Goal: Information Seeking & Learning: Learn about a topic

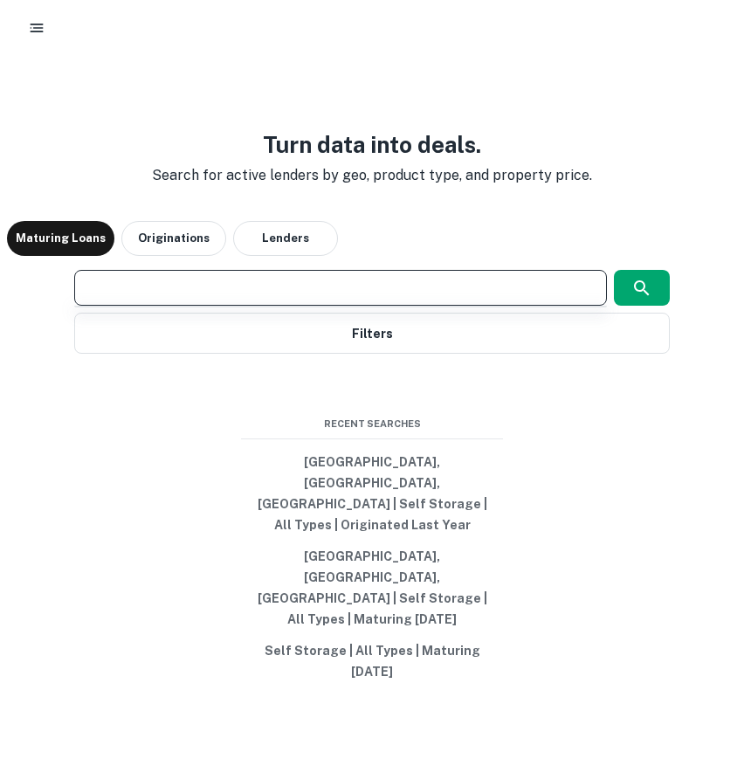
click at [289, 298] on input "text" at bounding box center [340, 288] width 517 height 20
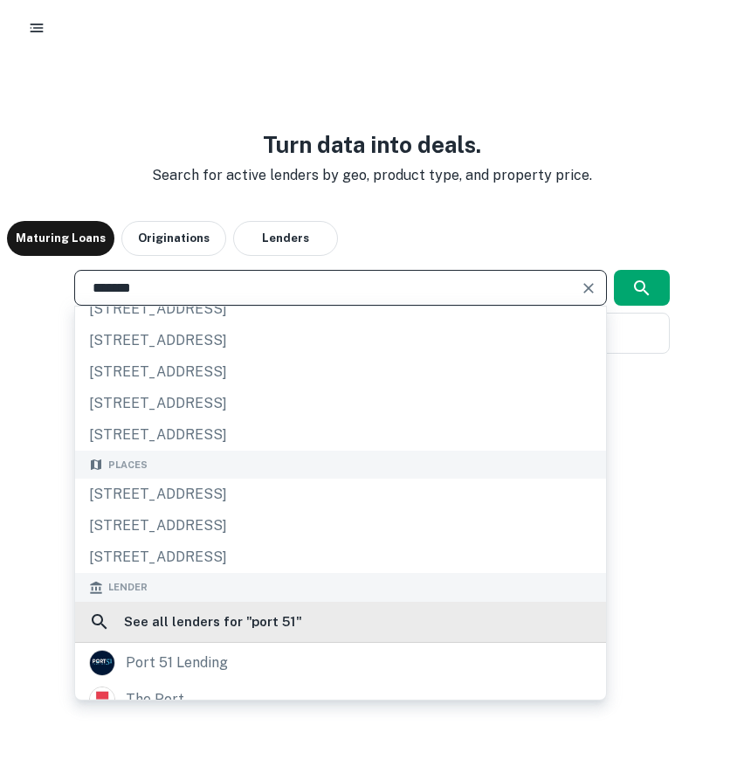
scroll to position [44, 0]
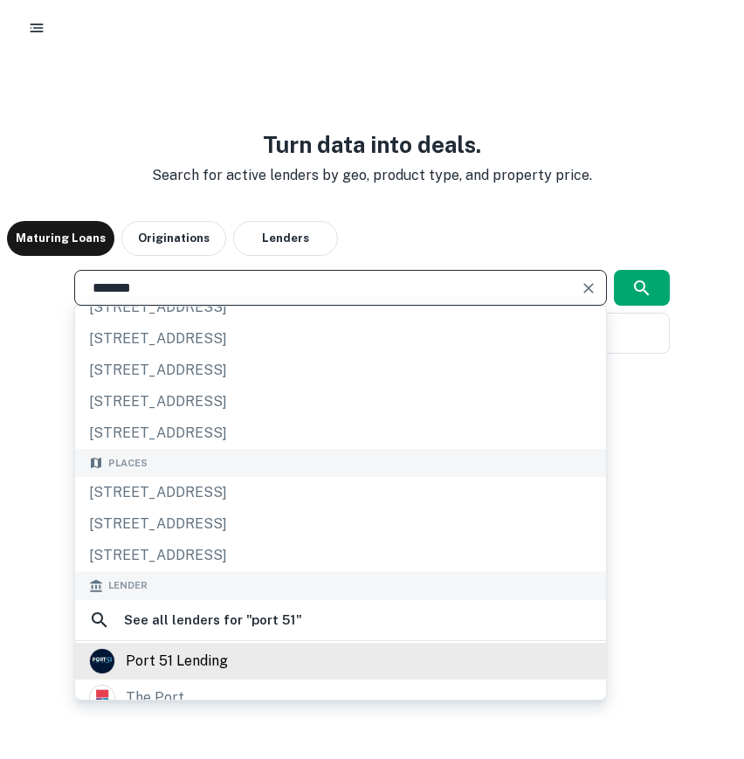
type input "*******"
click at [332, 680] on div "port 51 lending" at bounding box center [340, 661] width 531 height 37
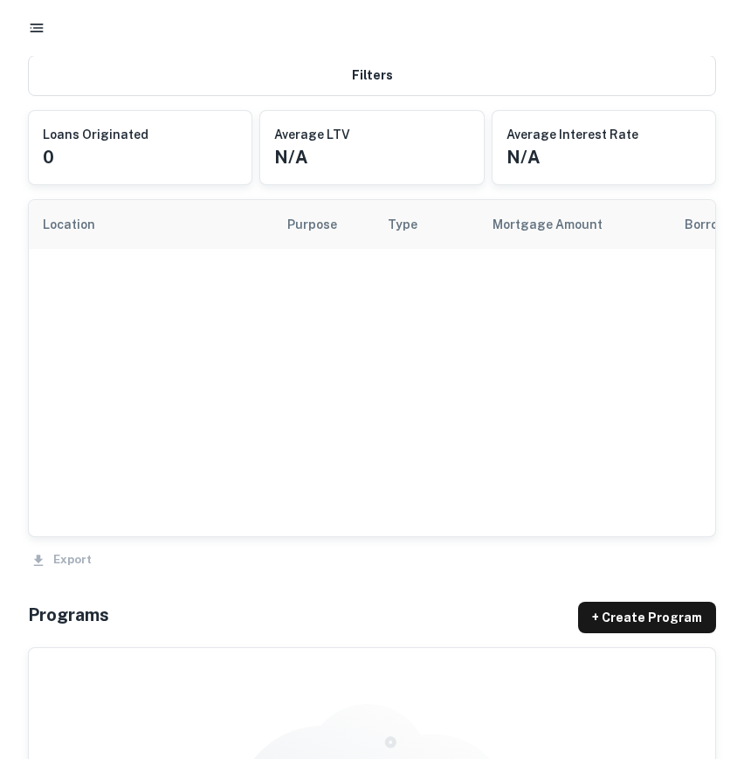
scroll to position [963, 0]
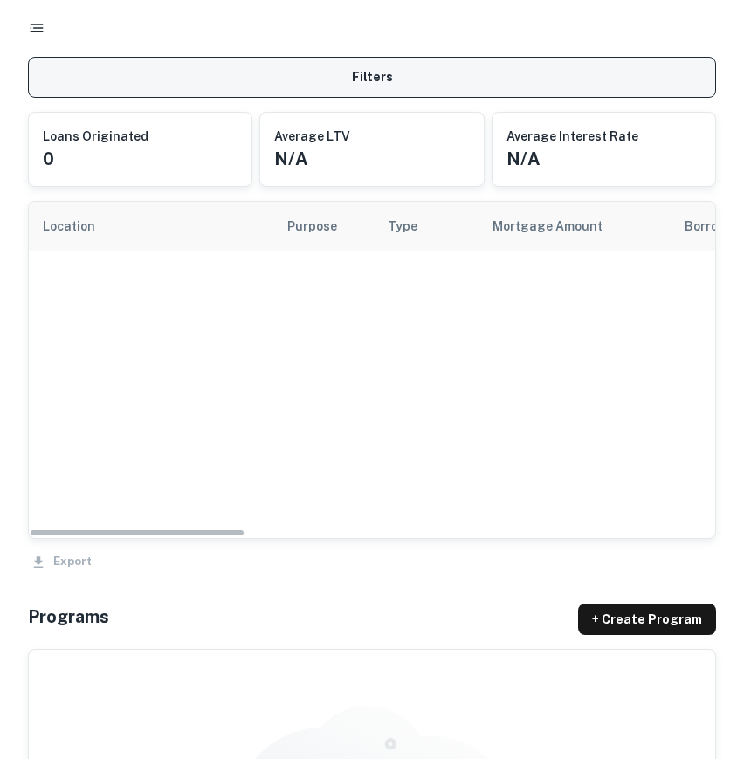
click at [425, 93] on button "Filters" at bounding box center [372, 77] width 688 height 41
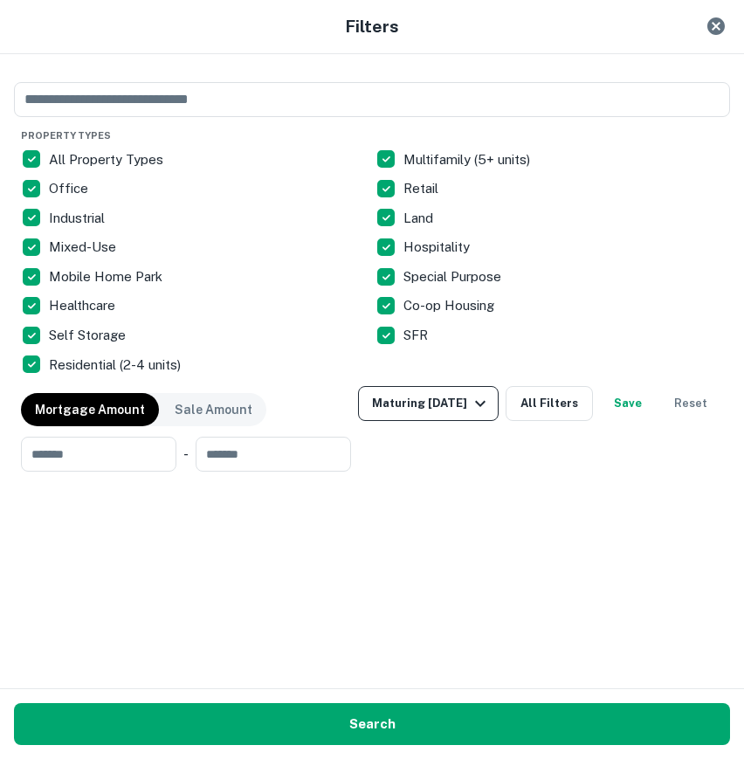
click at [491, 393] on div "Maturing [DATE]" at bounding box center [431, 403] width 119 height 21
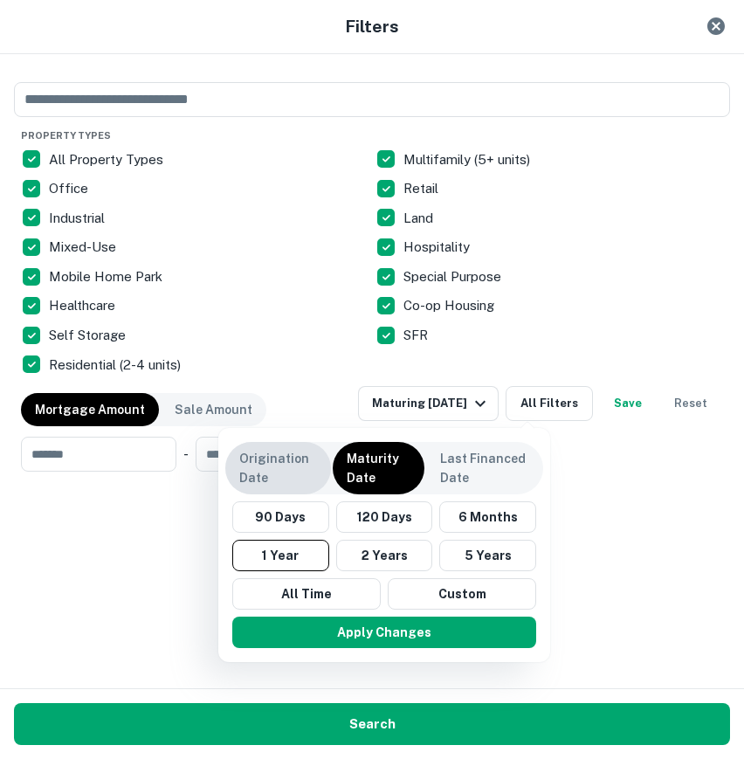
click at [296, 445] on div "Origination Date" at bounding box center [278, 468] width 106 height 52
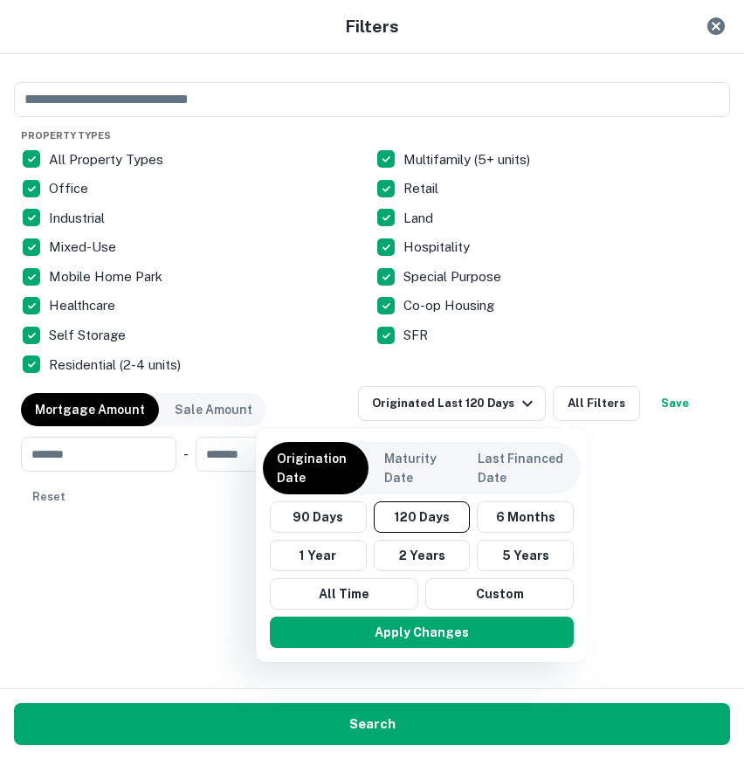
click at [321, 574] on div "90 Days 120 Days 6 Months 1 Year 2 Years 5 Years All Time Custom" at bounding box center [422, 555] width 318 height 108
click at [331, 597] on button "All Time" at bounding box center [344, 593] width 148 height 31
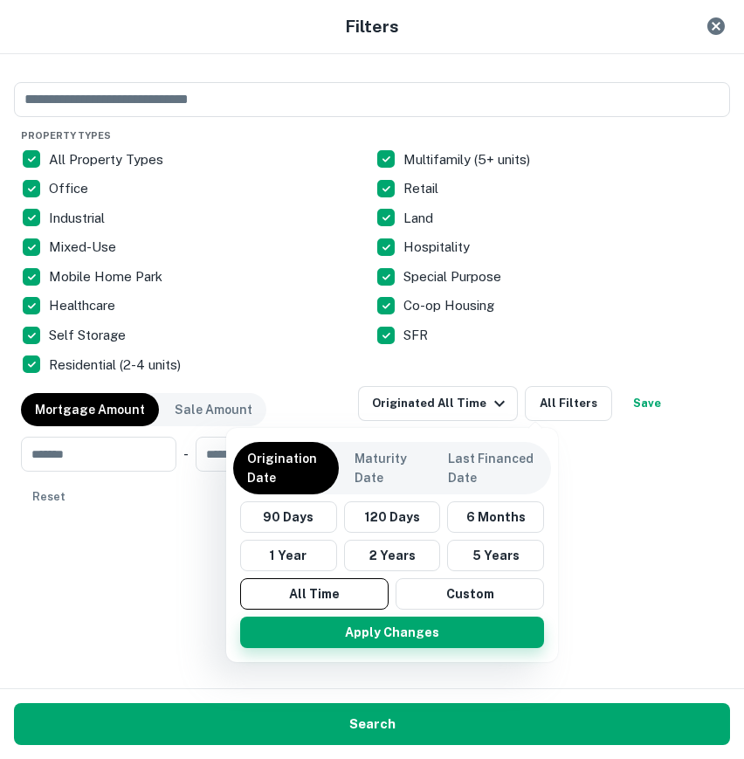
click at [356, 636] on button "Apply Changes" at bounding box center [392, 632] width 304 height 31
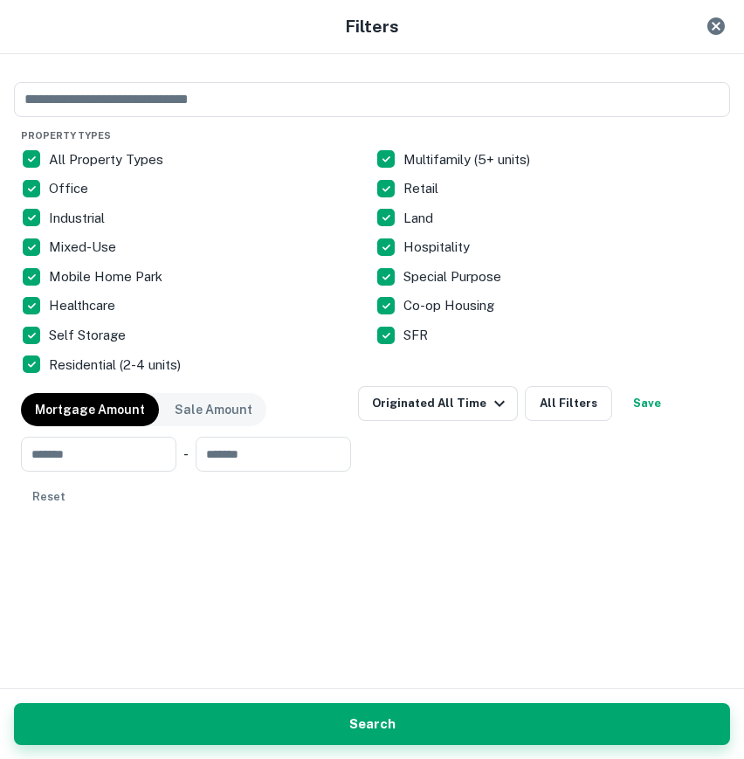
scroll to position [963, 0]
click at [418, 739] on button "Search" at bounding box center [372, 724] width 716 height 42
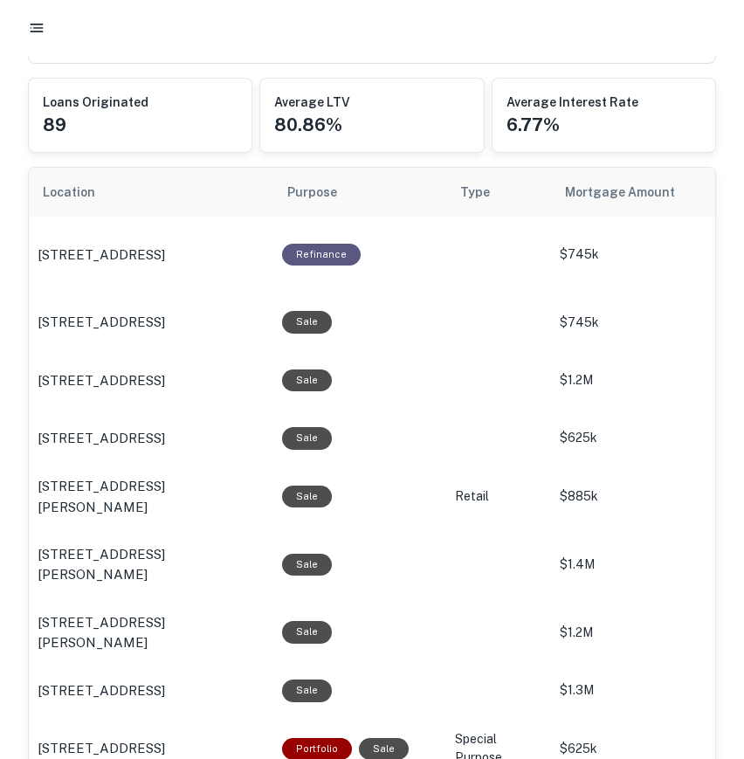
scroll to position [995, 0]
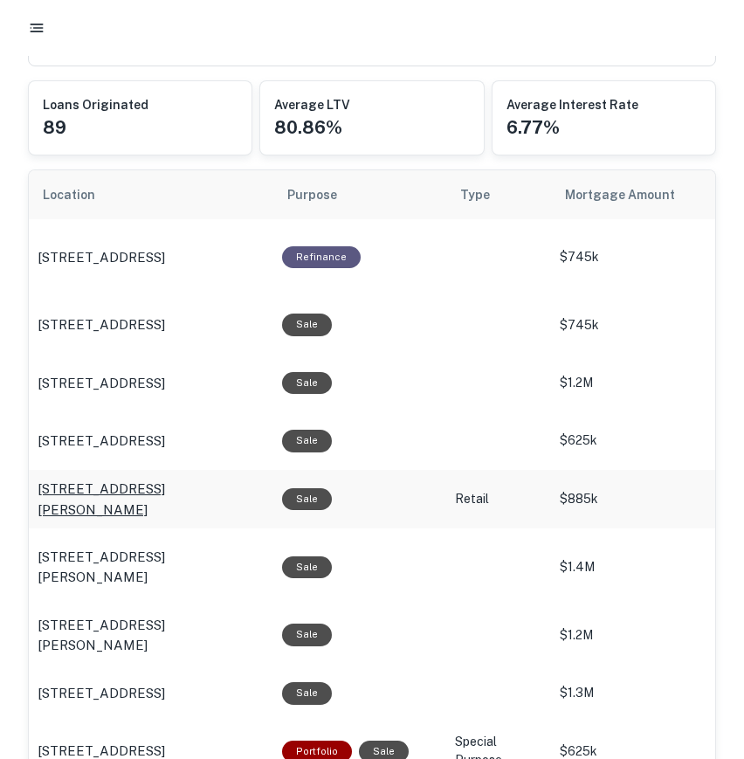
click at [159, 485] on p "1040 W Chapman Ave Orange, CA92868" at bounding box center [151, 499] width 227 height 41
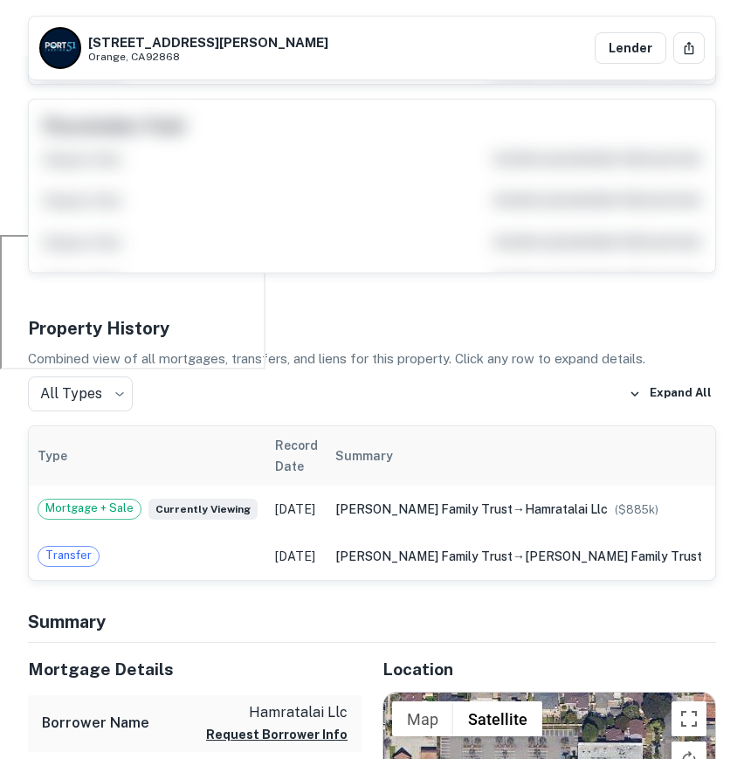
scroll to position [524, 0]
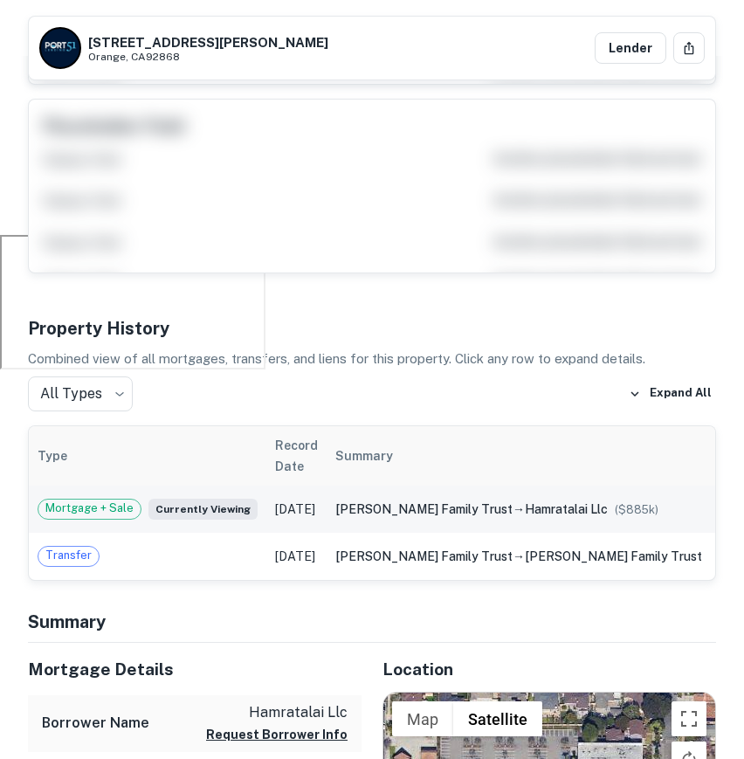
click at [724, 499] on icon "expand row" at bounding box center [734, 509] width 21 height 21
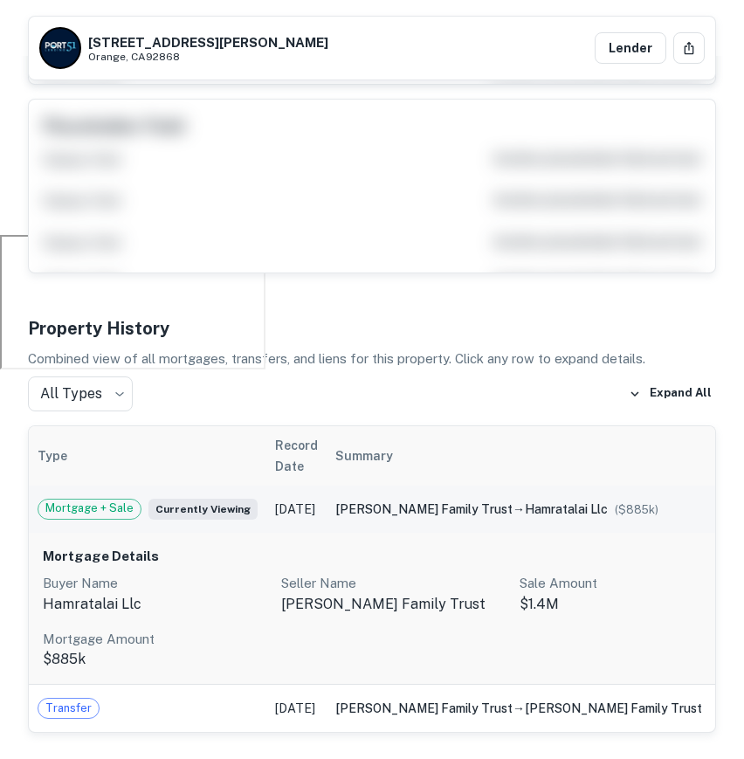
click at [724, 499] on icon "expand row" at bounding box center [734, 509] width 21 height 21
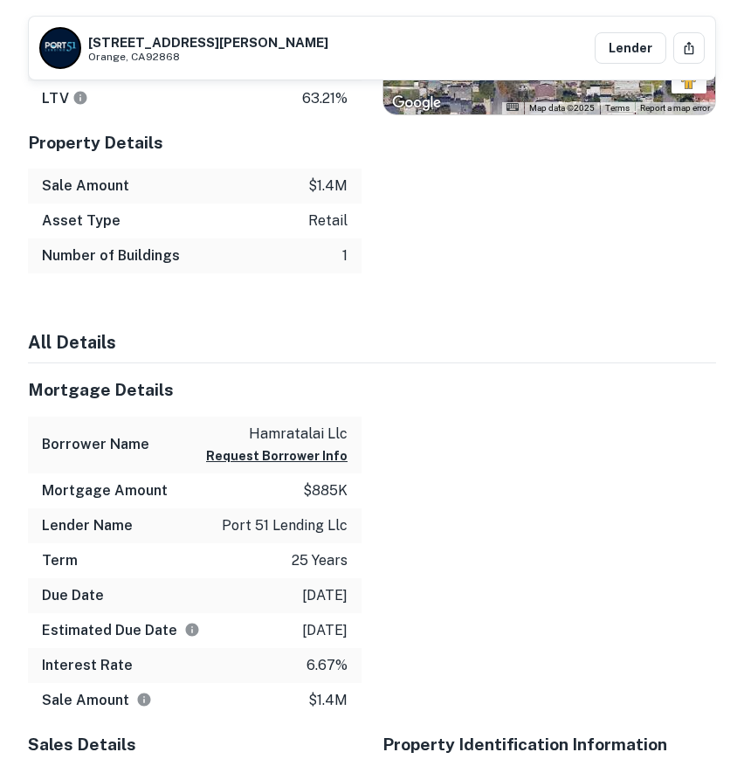
scroll to position [0, 0]
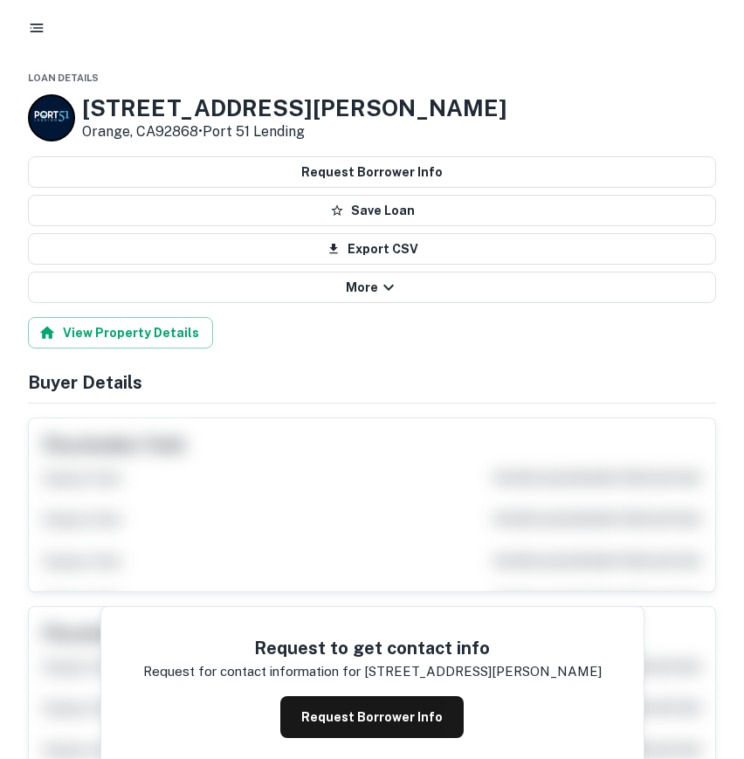
click at [34, 39] on button "button" at bounding box center [36, 27] width 31 height 31
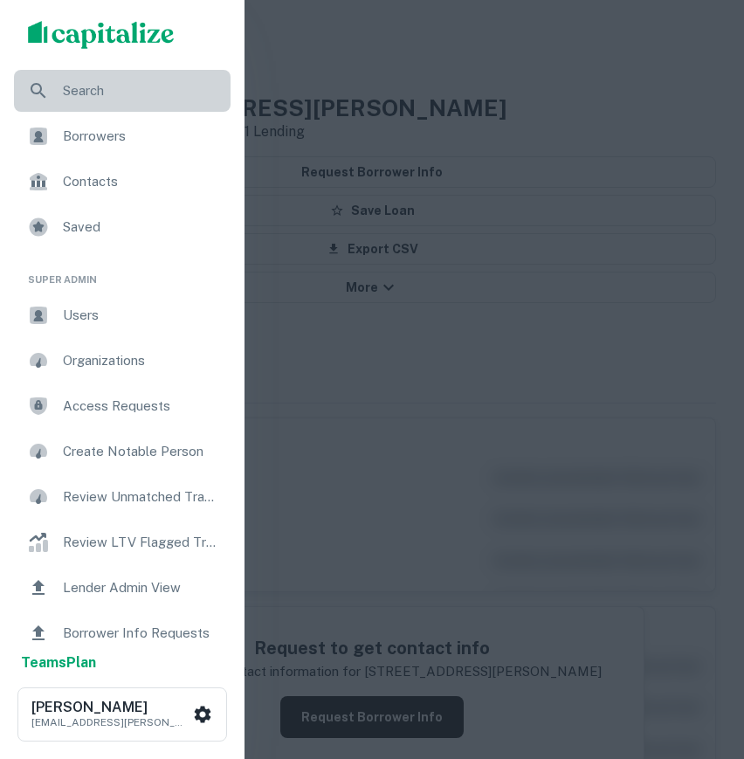
click at [64, 89] on span "Search" at bounding box center [141, 90] width 157 height 21
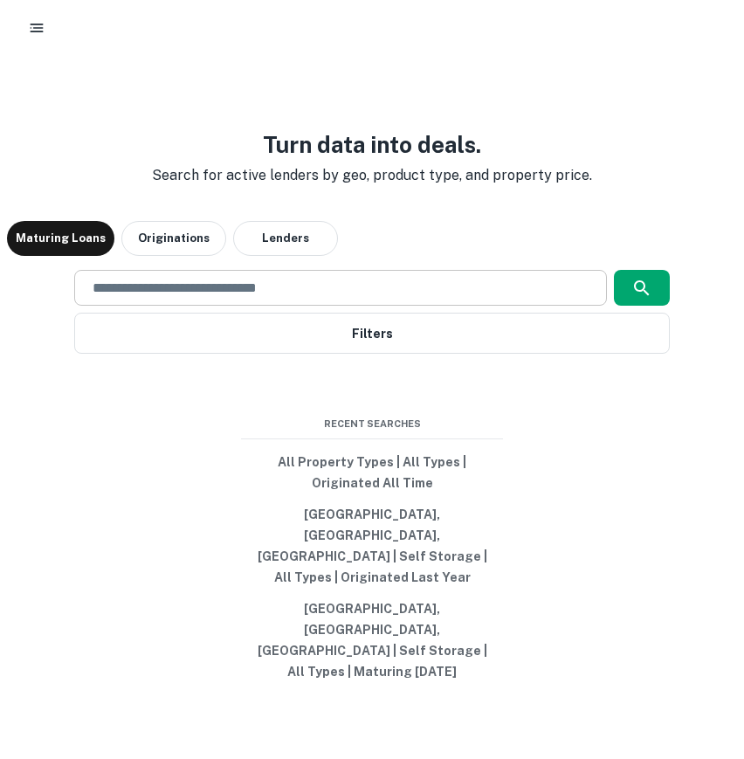
click at [246, 298] on input "text" at bounding box center [340, 288] width 517 height 20
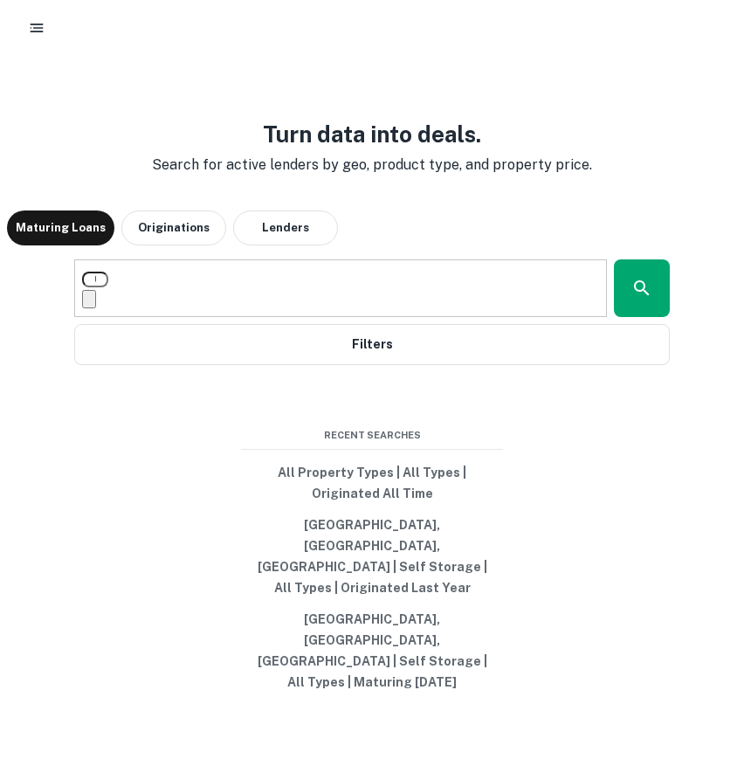
type input "*"
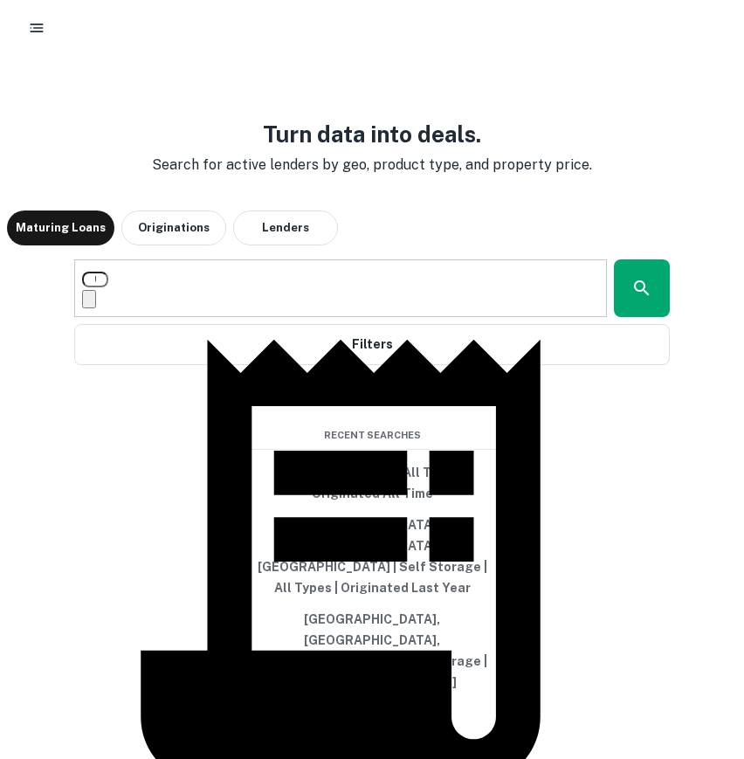
scroll to position [274, 0]
type input "**********"
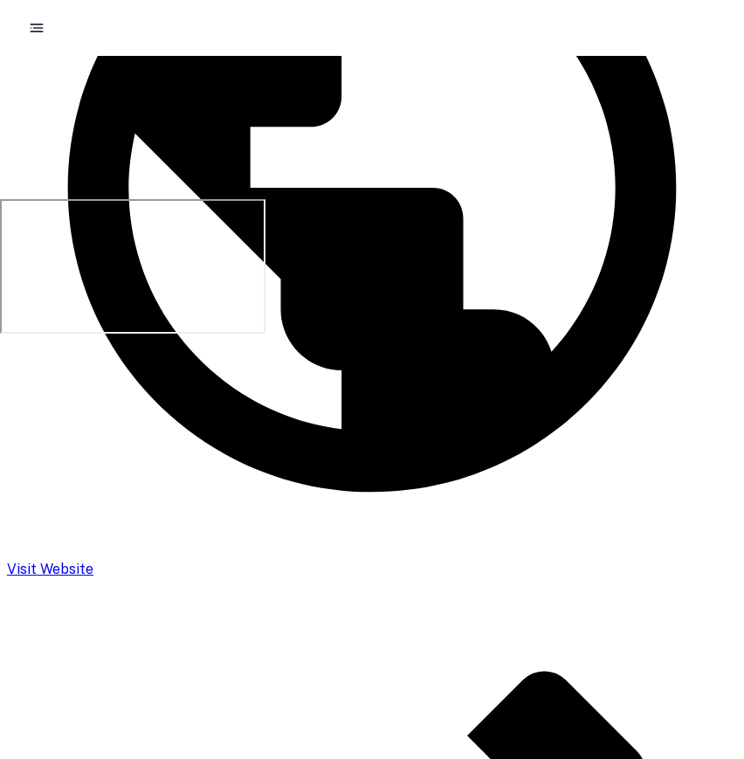
scroll to position [562, 0]
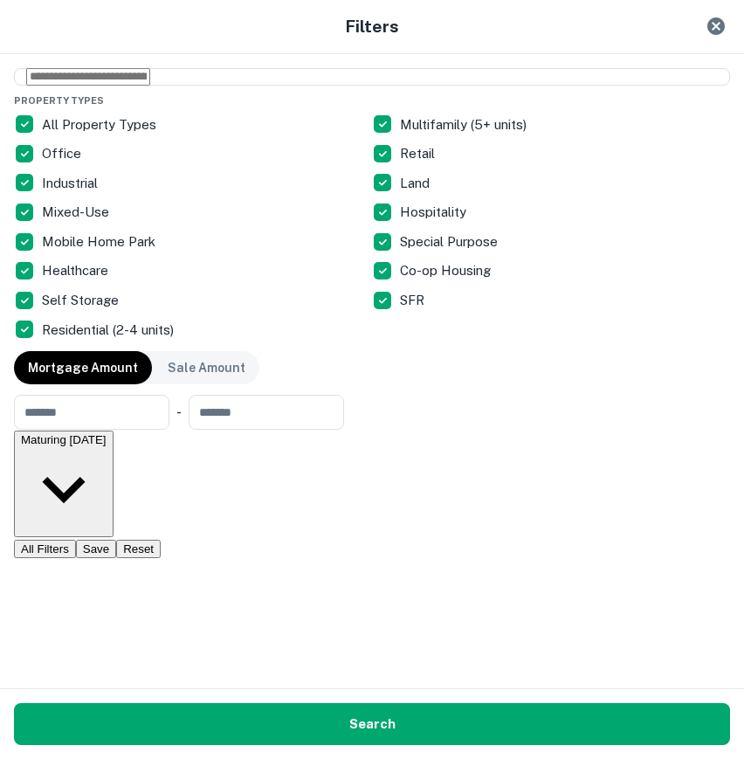
click at [107, 433] on div "Maturing In 1 Year" at bounding box center [64, 483] width 86 height 101
click at [298, 351] on p "Origination Date" at bounding box center [372, 341] width 744 height 19
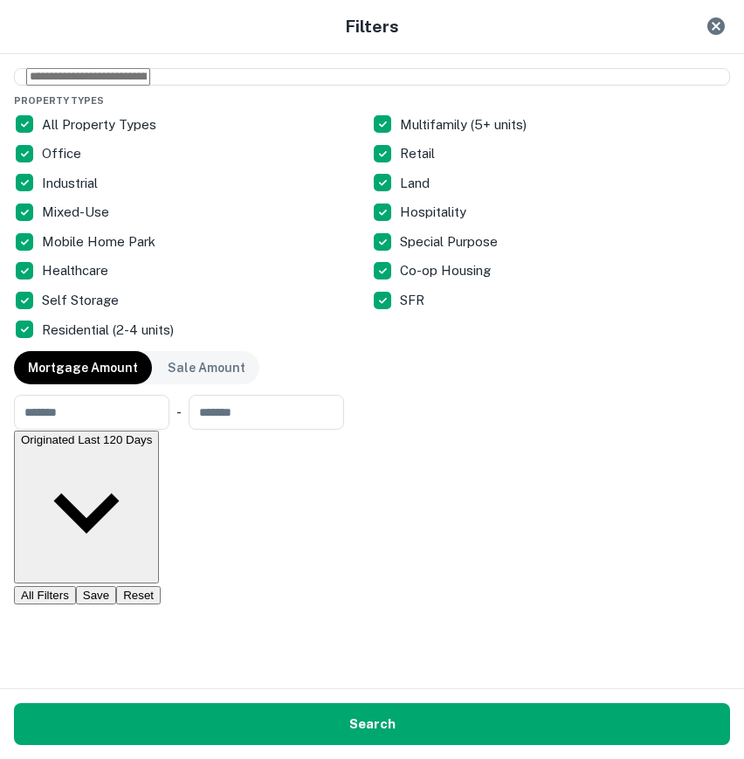
click at [55, 452] on button "All Time" at bounding box center [27, 442] width 55 height 18
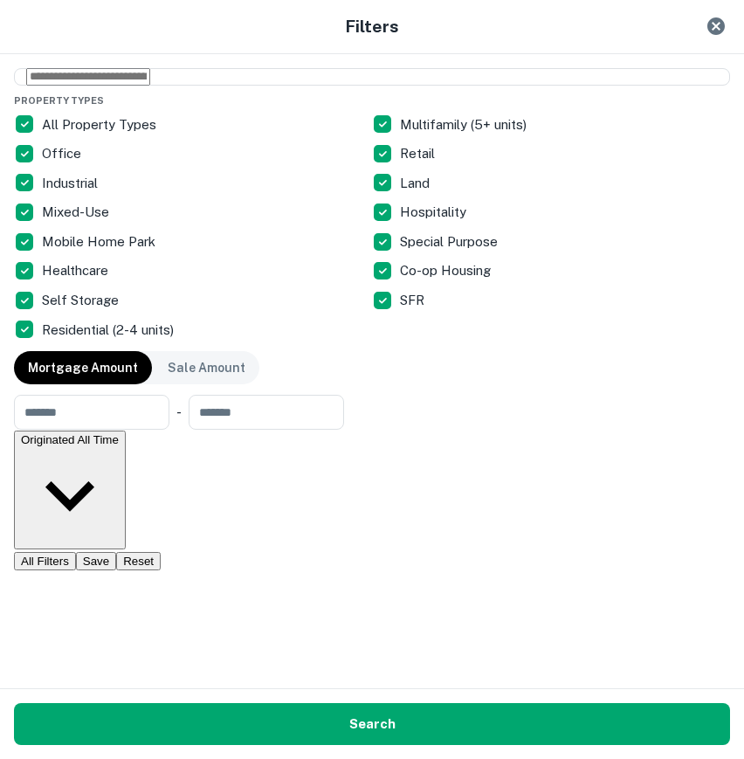
click at [93, 473] on button "Apply Changes" at bounding box center [46, 463] width 93 height 18
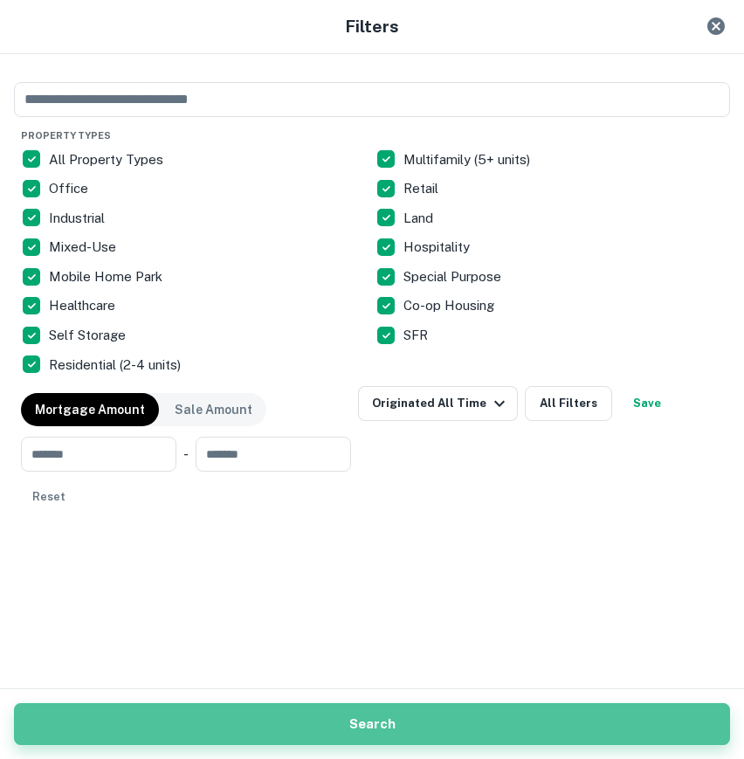
click at [376, 733] on button "Search" at bounding box center [372, 724] width 716 height 42
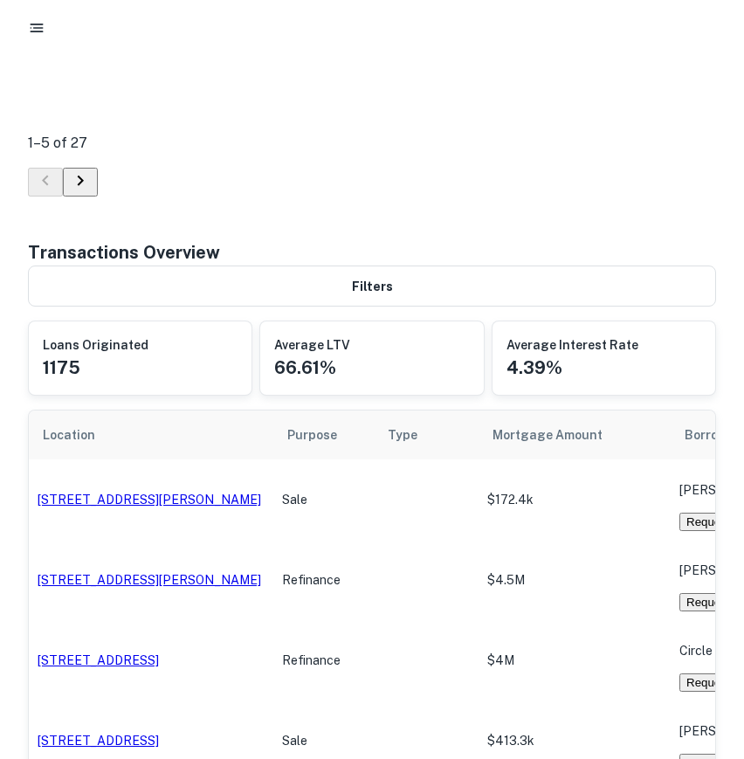
click at [38, 20] on icon "button" at bounding box center [36, 27] width 17 height 17
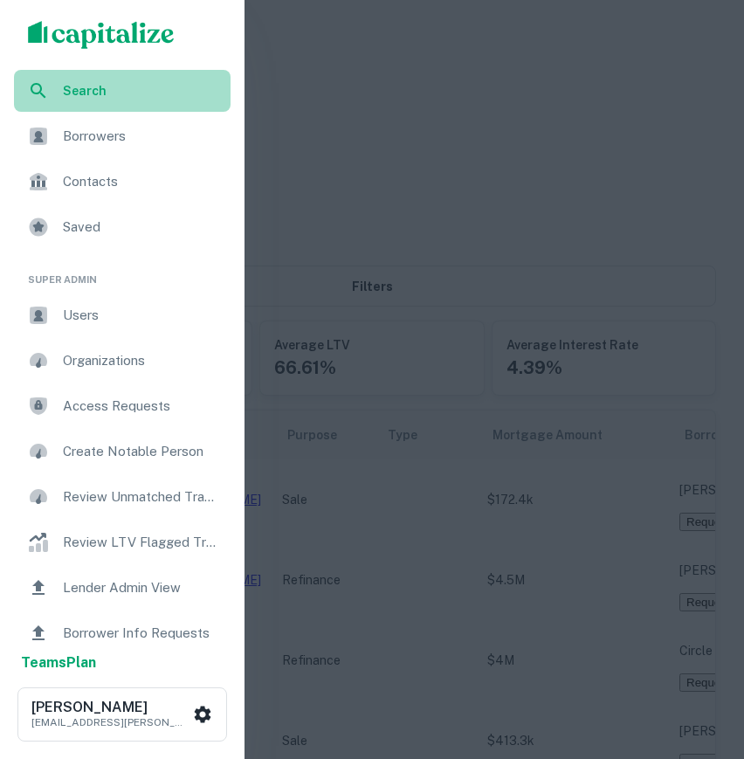
click at [82, 107] on div "Search" at bounding box center [122, 91] width 217 height 42
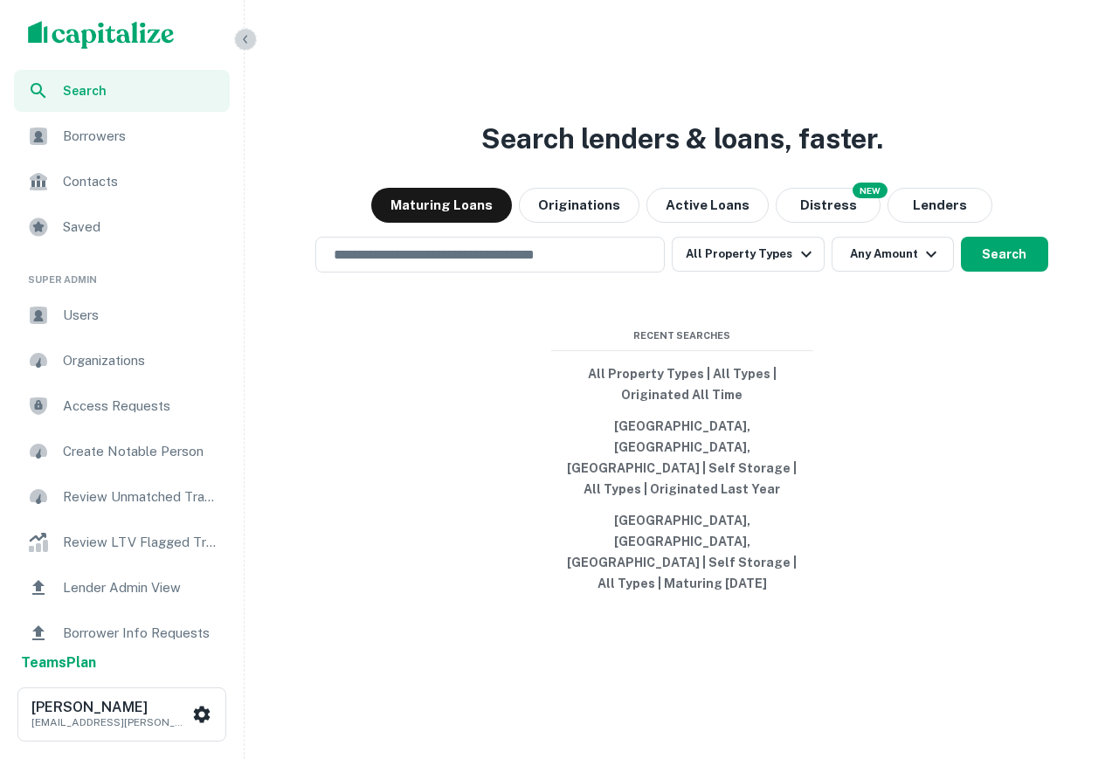
click at [247, 42] on icon "button" at bounding box center [245, 39] width 14 height 14
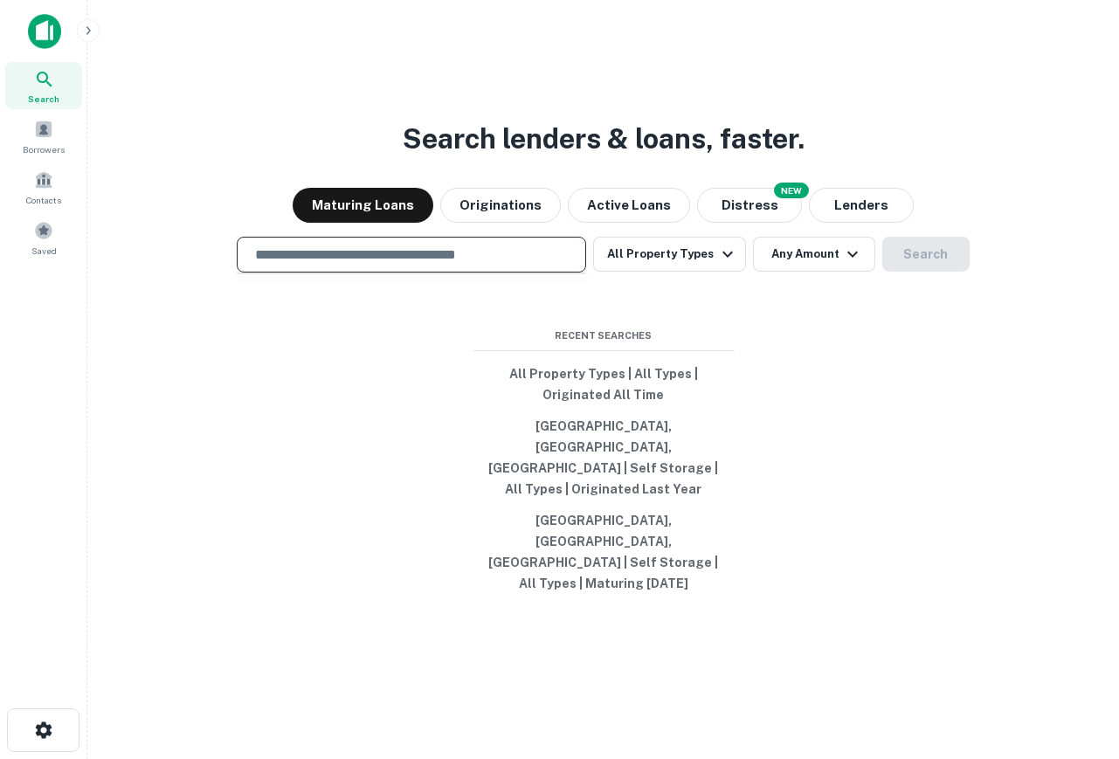
click at [513, 265] on input "text" at bounding box center [412, 255] width 334 height 20
type input "**********"
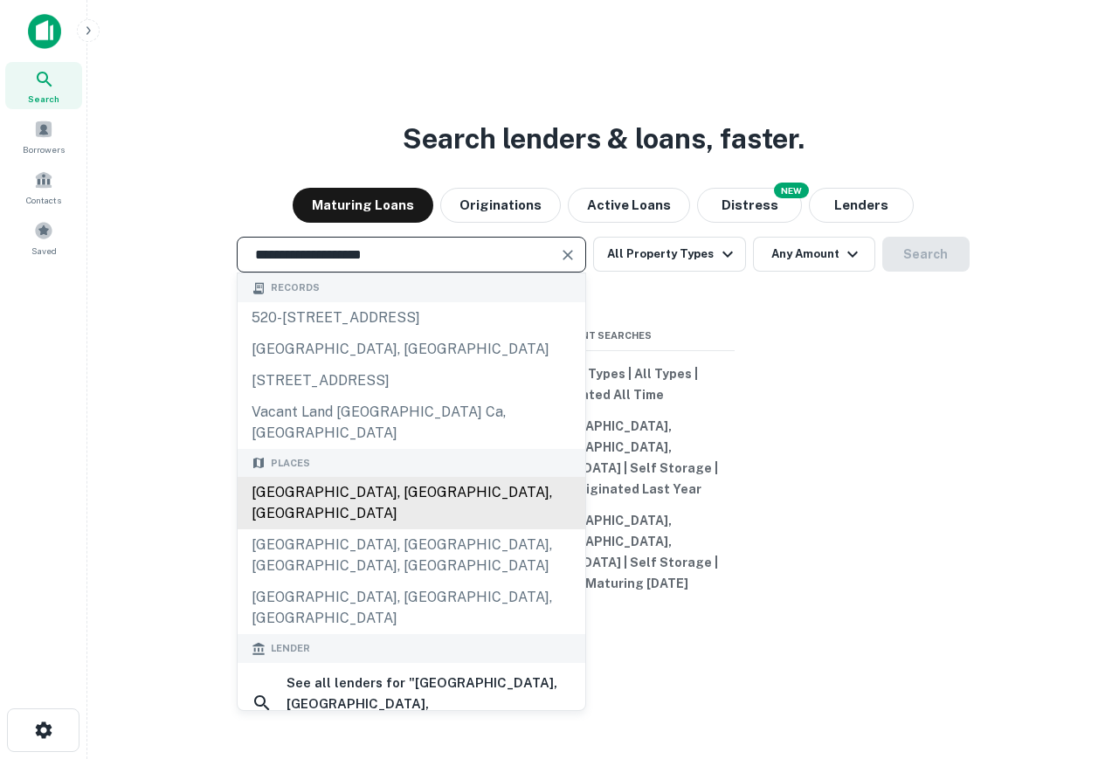
click at [379, 505] on div "Los Angeles, CA, USA" at bounding box center [412, 503] width 348 height 52
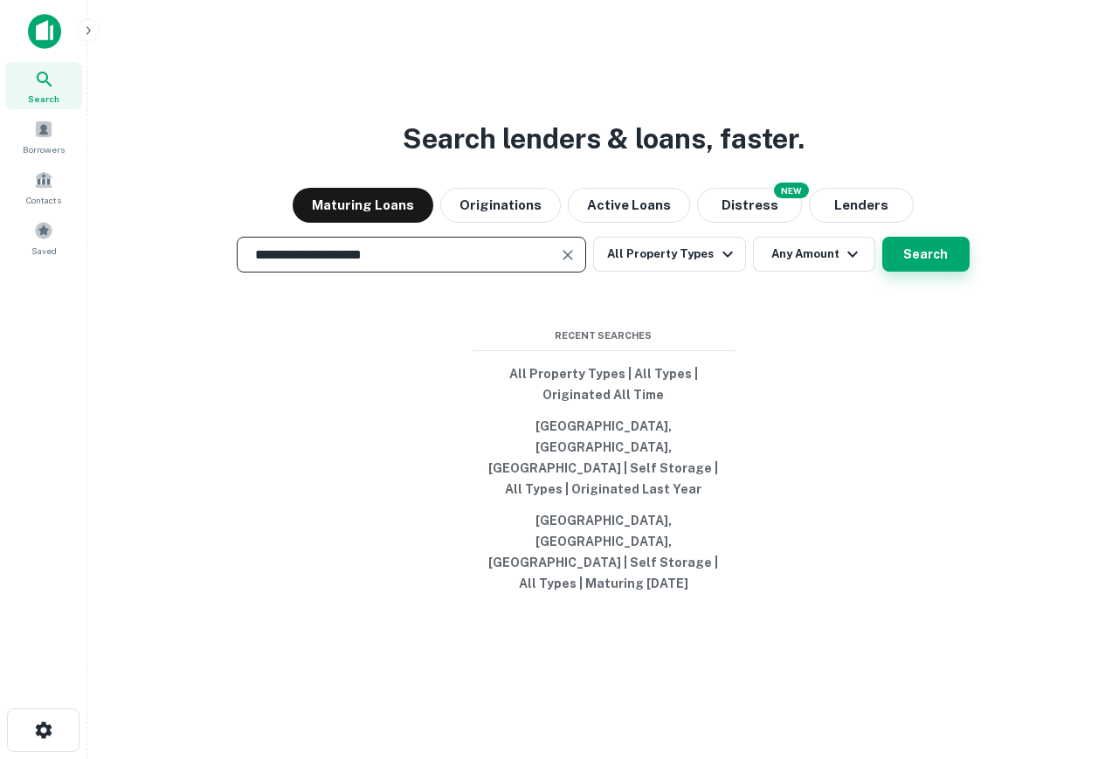
click at [743, 272] on button "Search" at bounding box center [925, 254] width 87 height 35
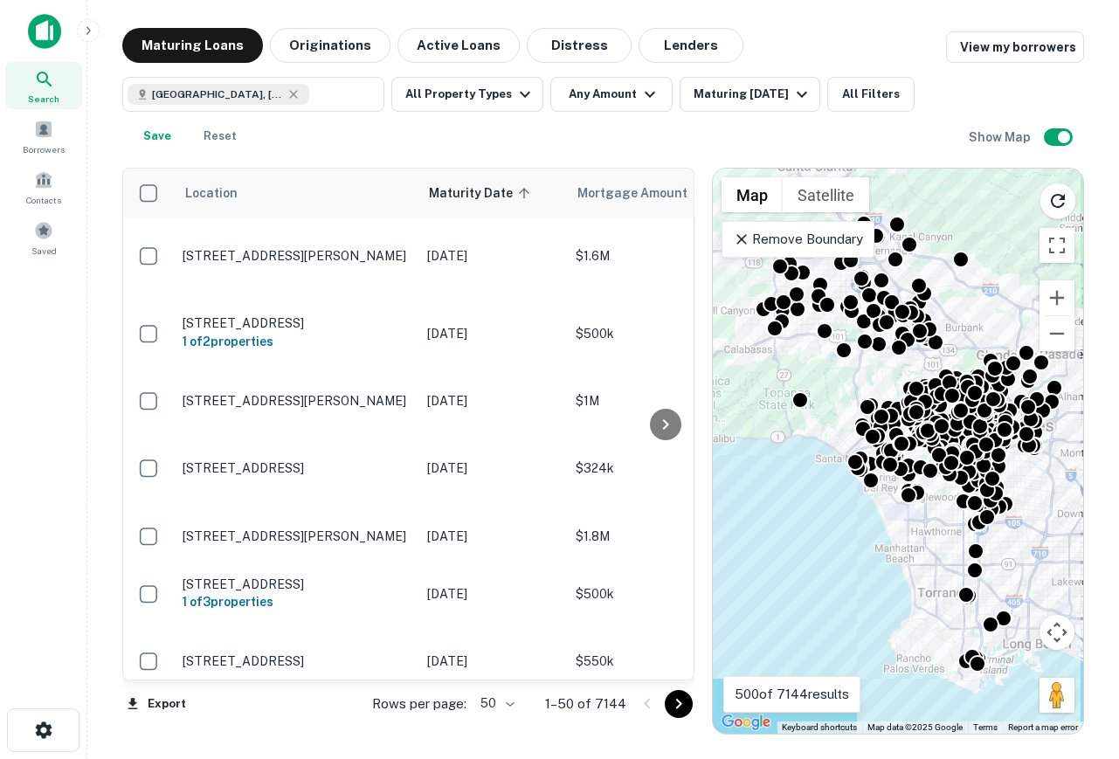
click at [38, 41] on img at bounding box center [44, 31] width 33 height 35
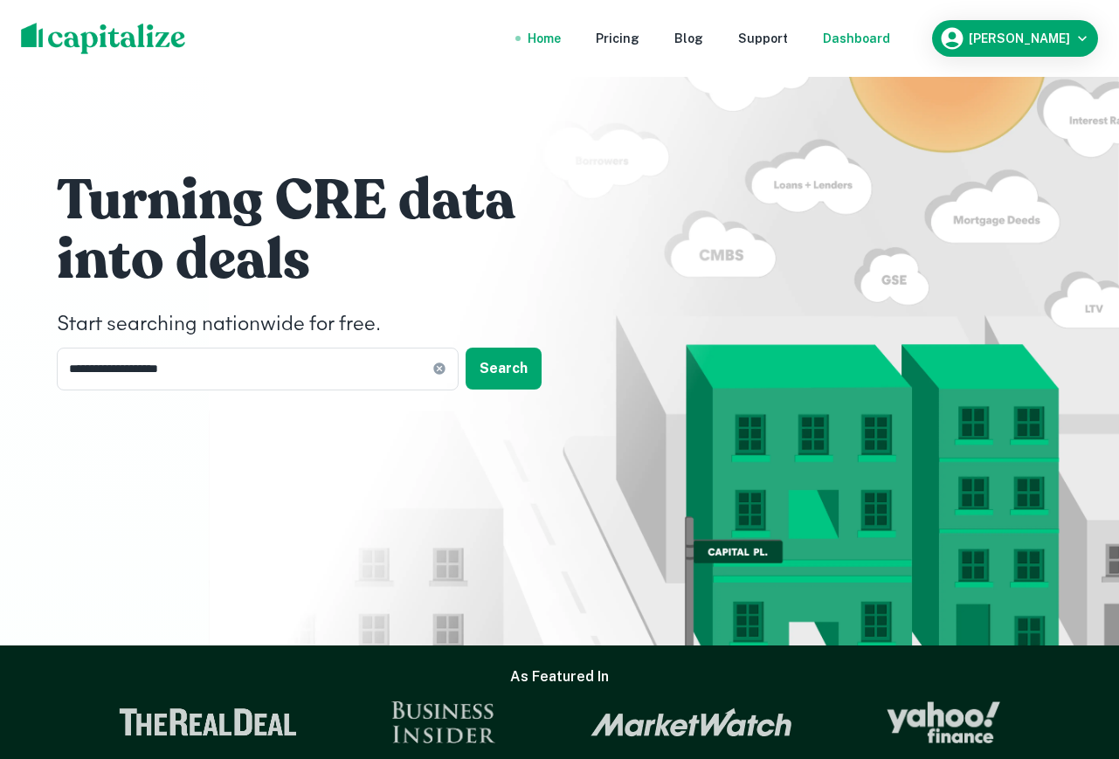
click at [743, 35] on div "Dashboard" at bounding box center [856, 38] width 67 height 19
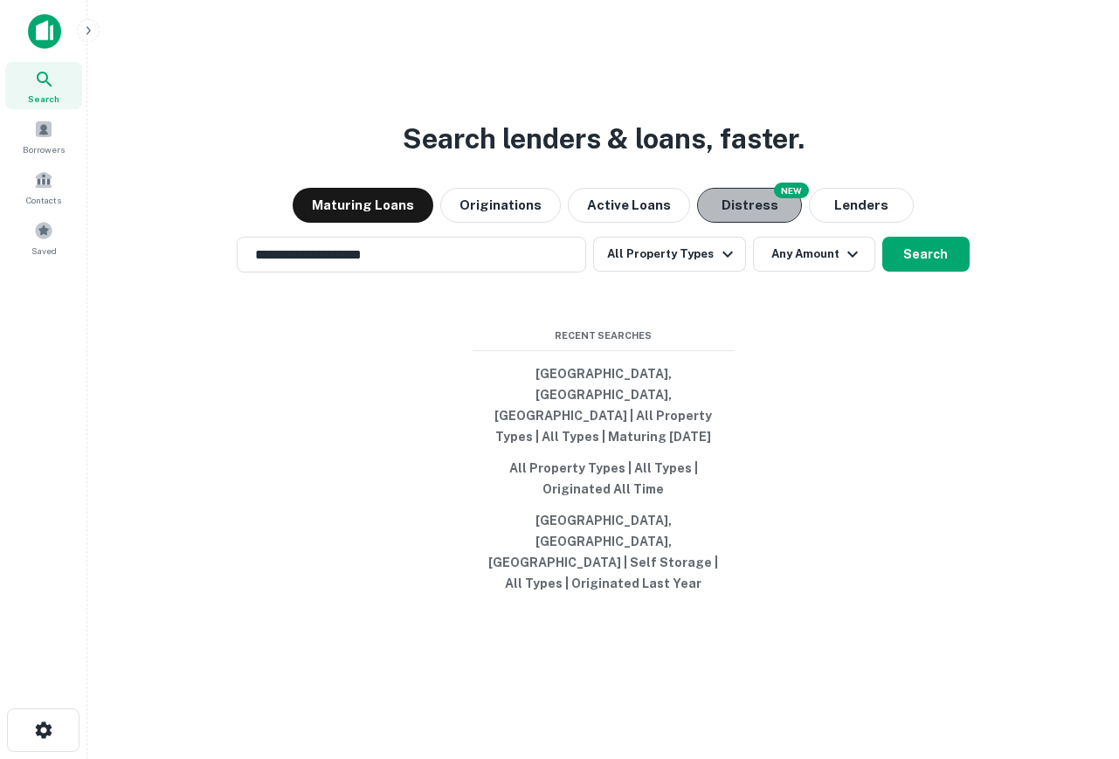
click at [743, 223] on button "Distress" at bounding box center [749, 205] width 105 height 35
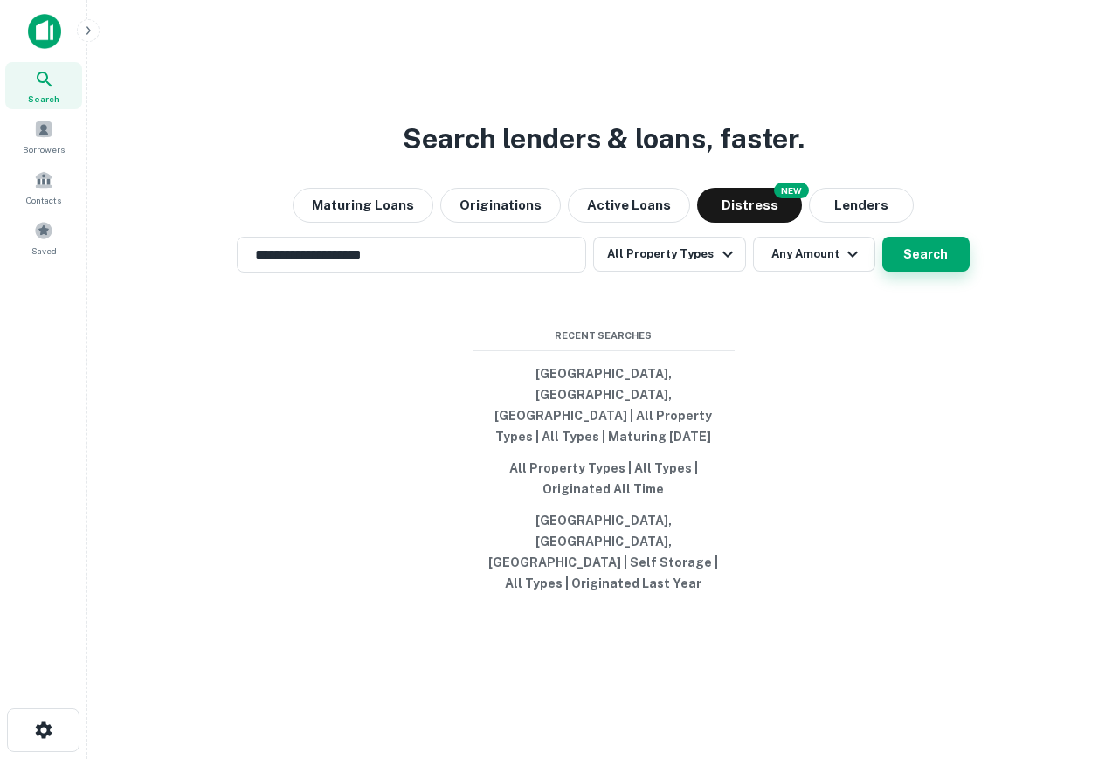
click at [743, 272] on button "Search" at bounding box center [925, 254] width 87 height 35
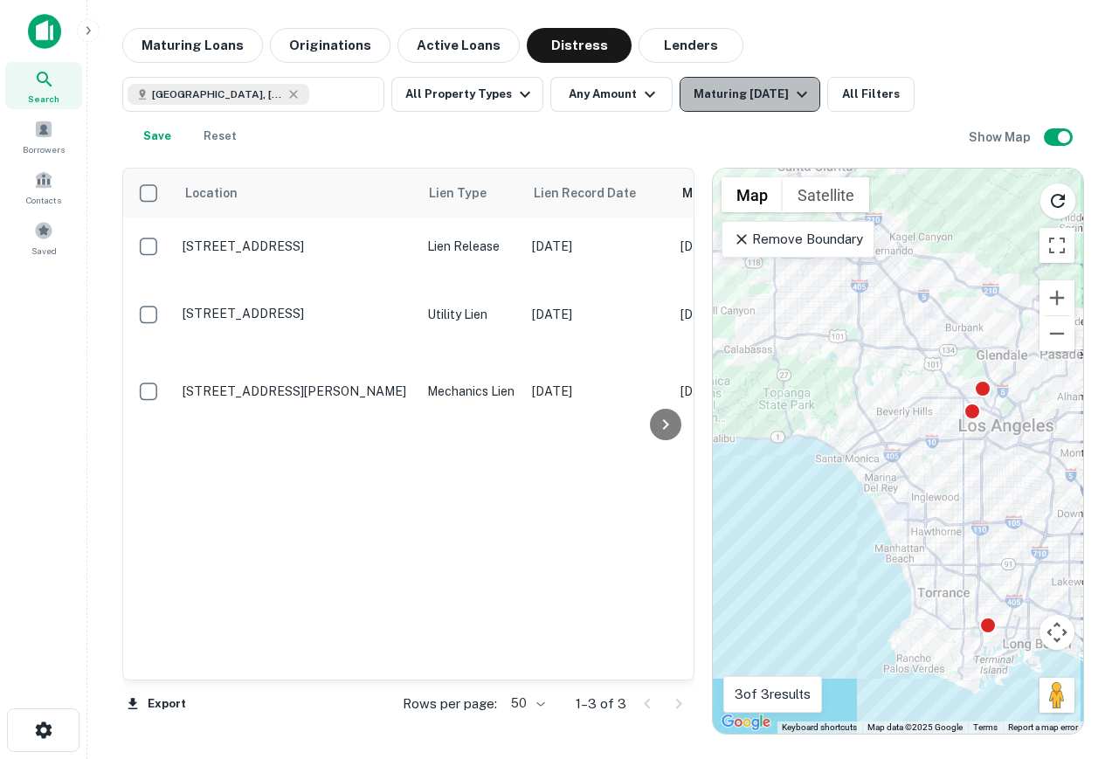
click at [694, 104] on div "Maturing [DATE]" at bounding box center [753, 94] width 119 height 21
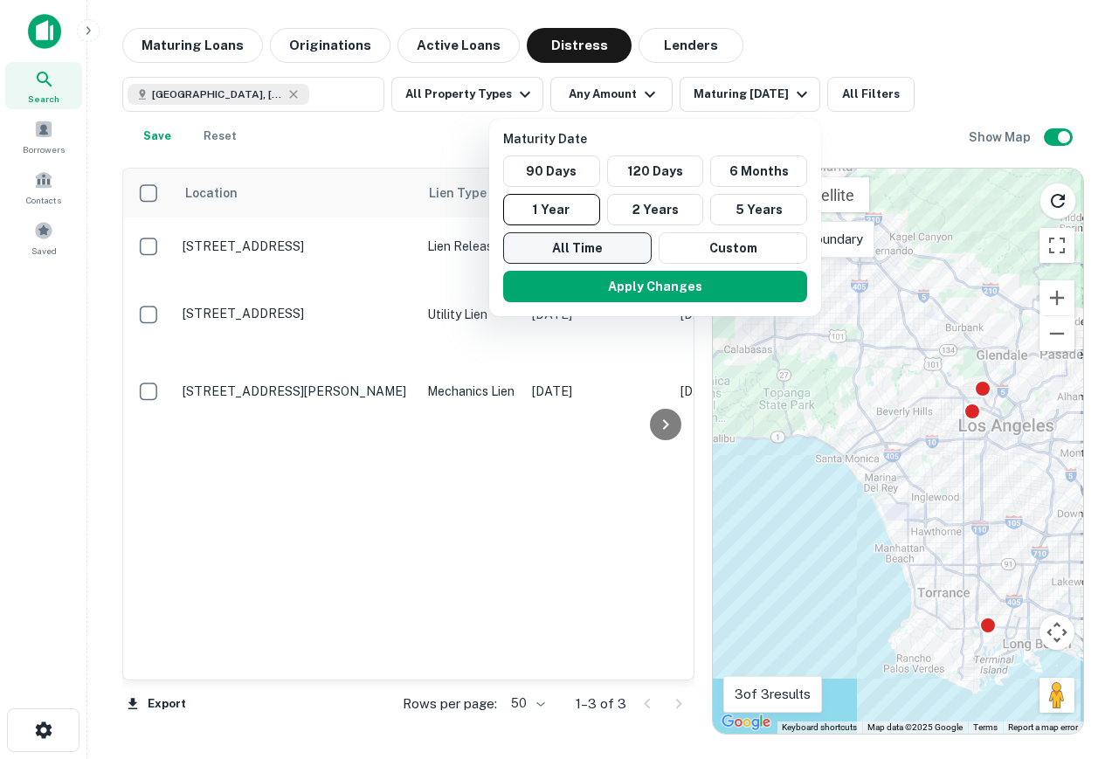
click at [591, 238] on button "All Time" at bounding box center [577, 247] width 148 height 31
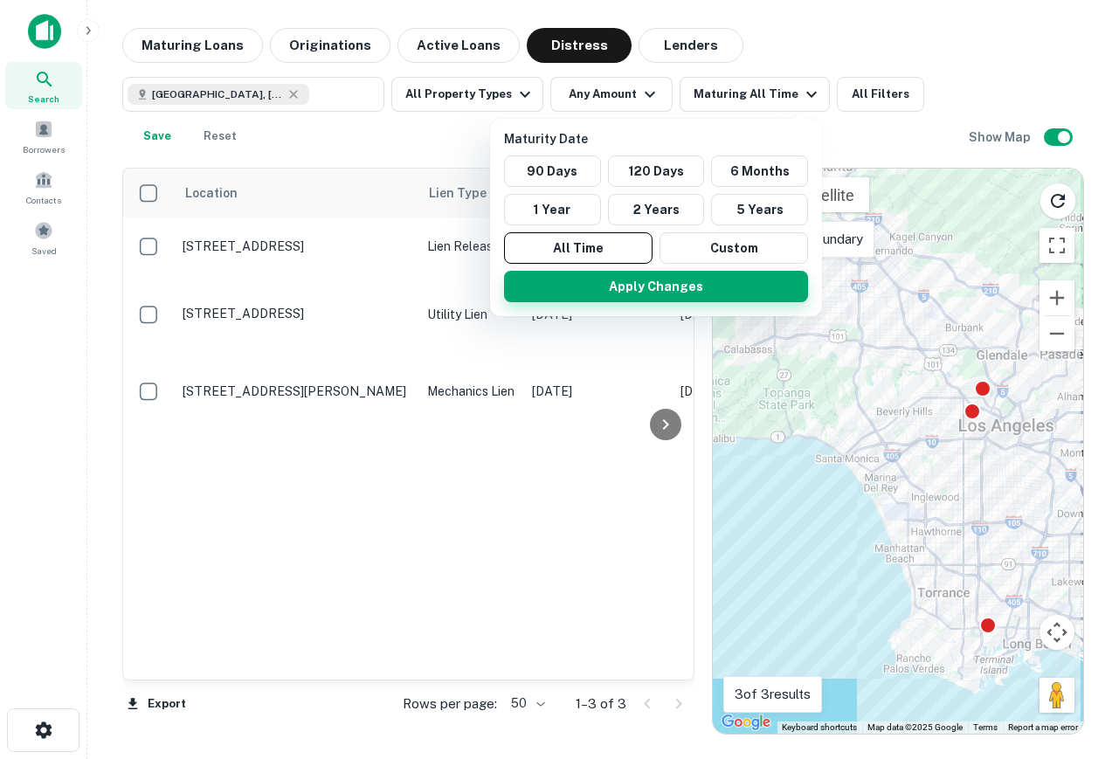
click at [639, 273] on button "Apply Changes" at bounding box center [656, 286] width 304 height 31
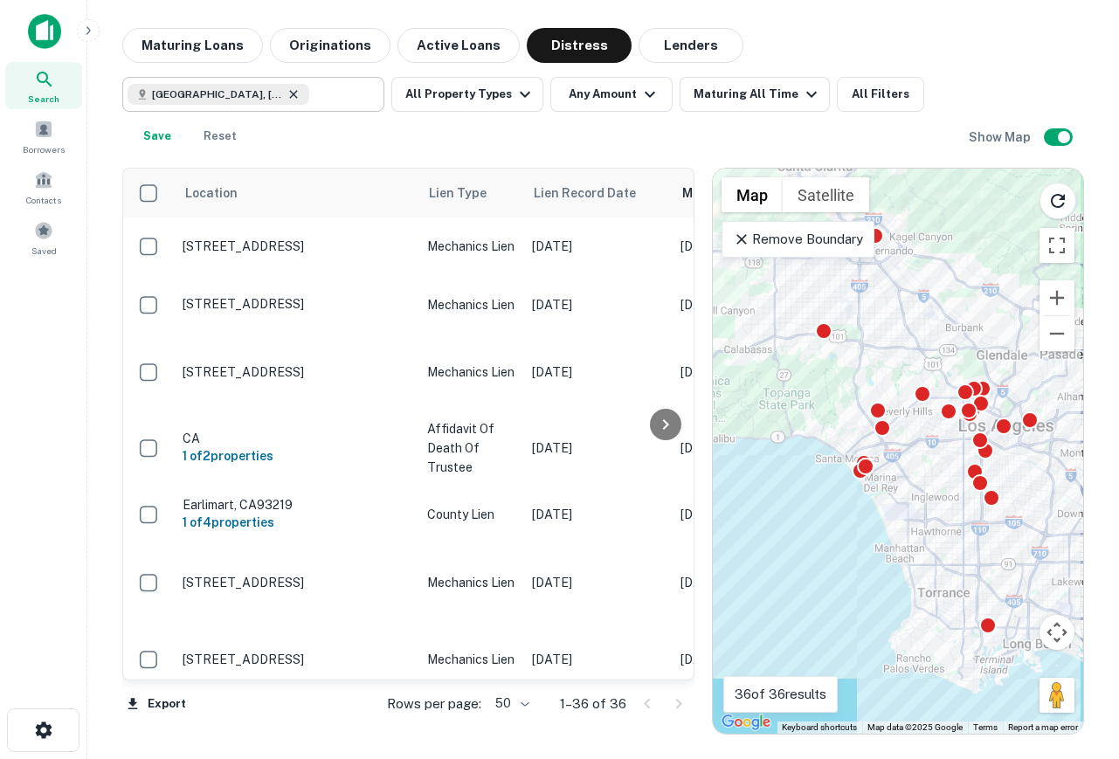
click at [287, 93] on icon at bounding box center [294, 94] width 14 height 14
type input "**********"
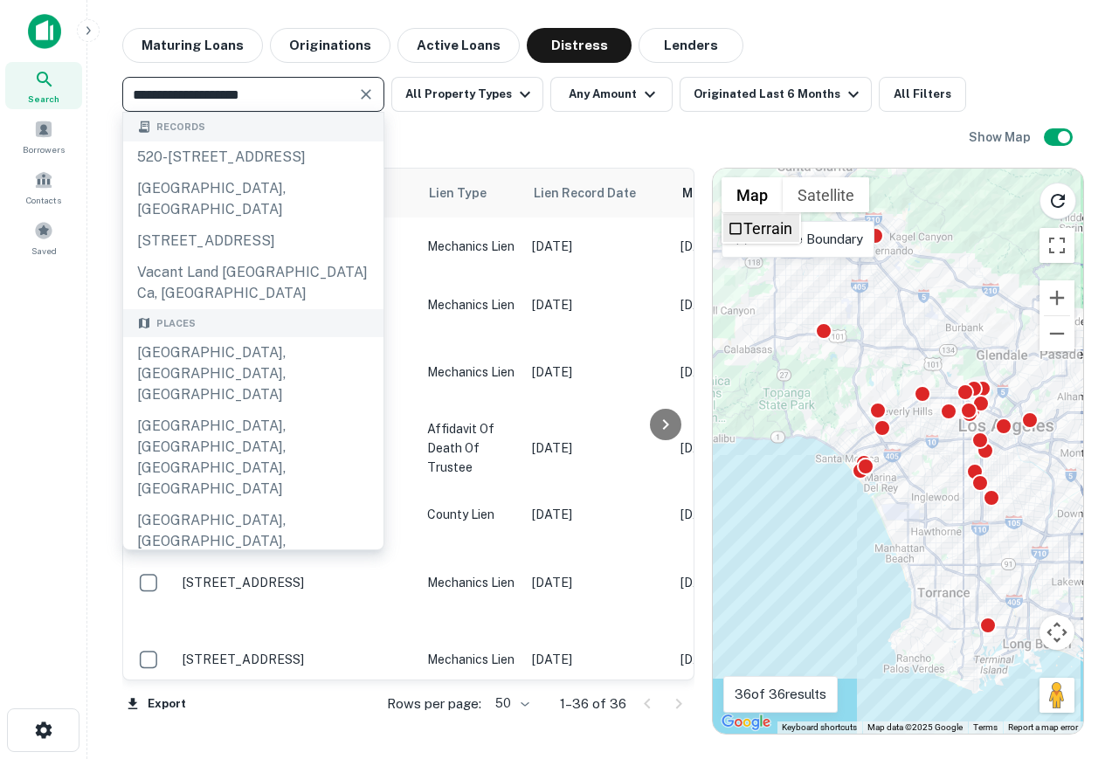
click at [743, 238] on label "Terrain" at bounding box center [767, 228] width 49 height 18
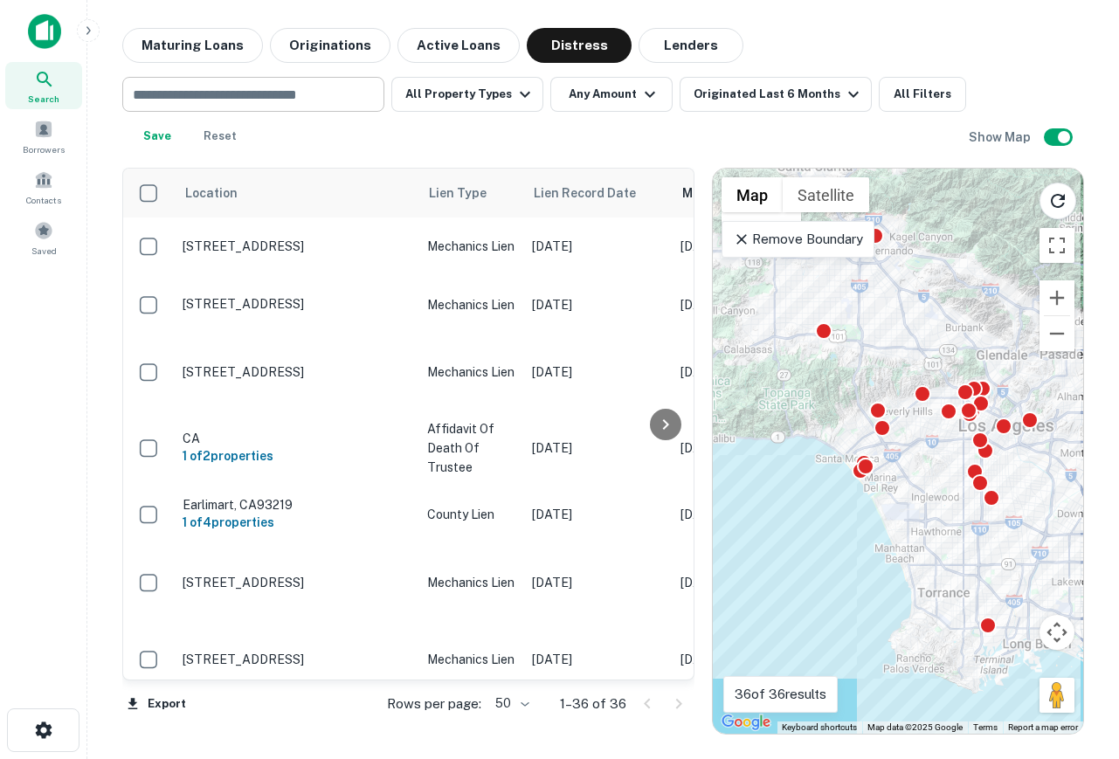
click at [743, 240] on p "Remove Boundary" at bounding box center [798, 239] width 130 height 21
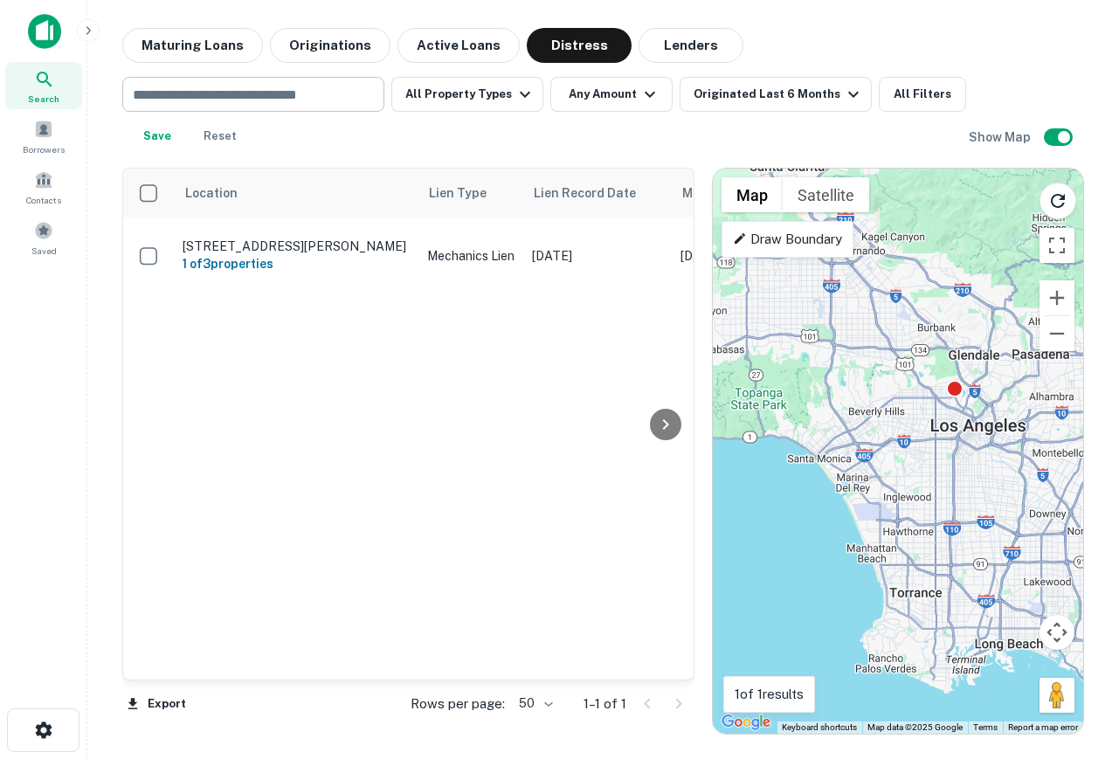
drag, startPoint x: 943, startPoint y: 400, endPoint x: 900, endPoint y: 400, distance: 42.8
click at [743, 400] on div "To activate drag with keyboard, press Alt + Enter. Once in keyboard drag state,…" at bounding box center [898, 451] width 370 height 565
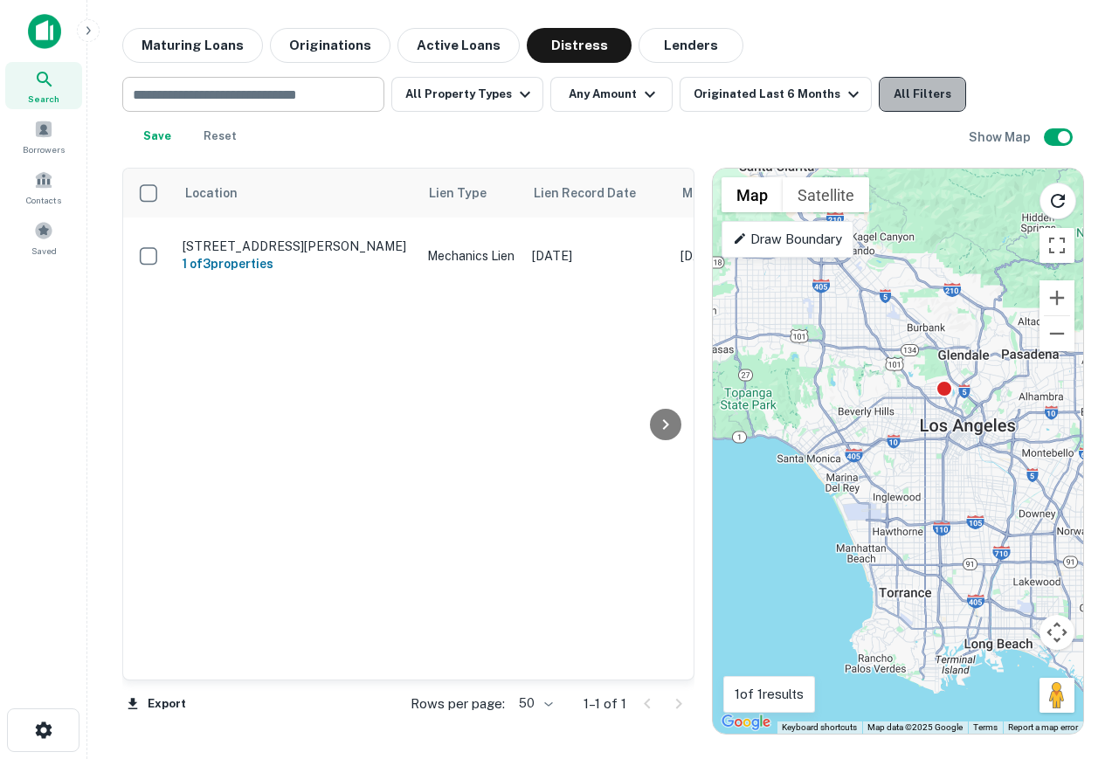
click at [743, 94] on button "All Filters" at bounding box center [922, 94] width 87 height 35
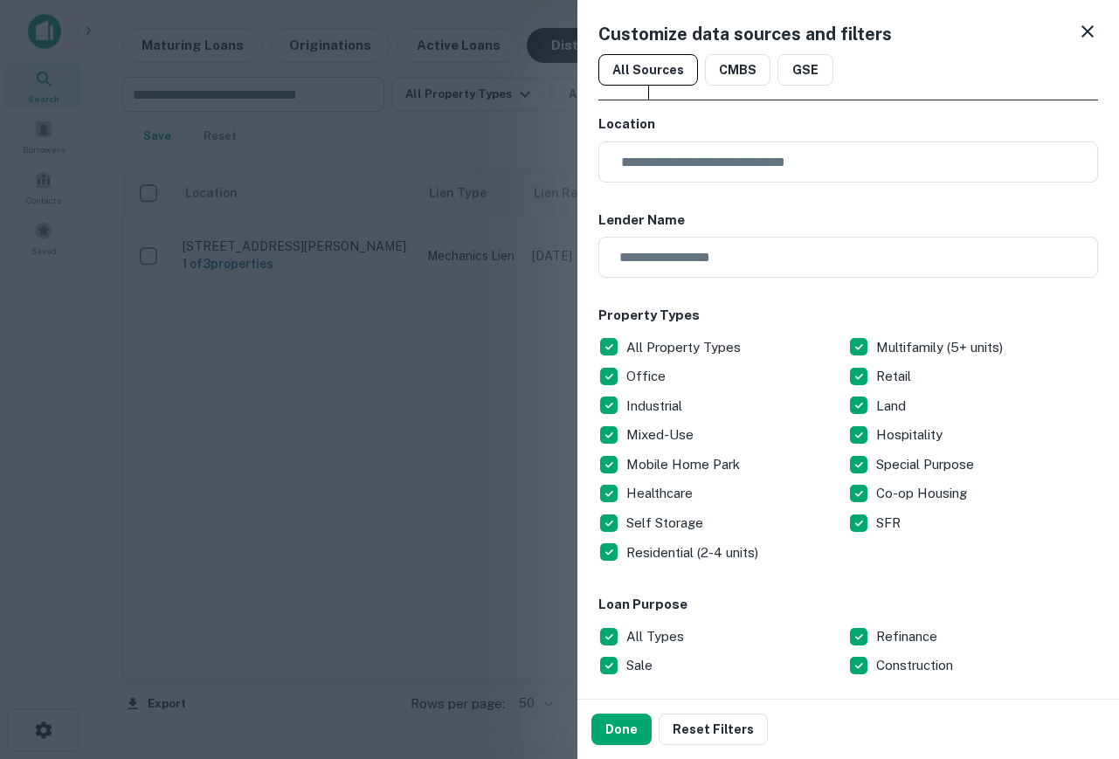
click at [743, 37] on icon at bounding box center [1087, 31] width 21 height 21
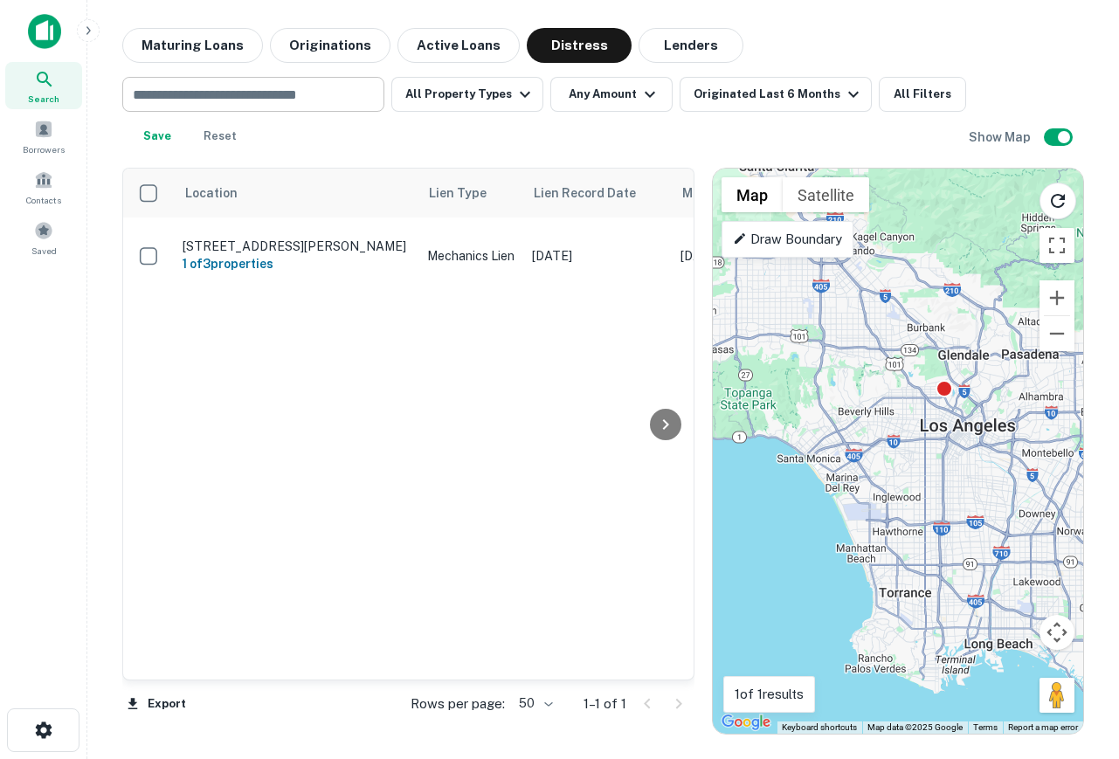
click at [743, 75] on div "​ All Property Types Any Amount Originated Last 6 Months All Filters Save Reset…" at bounding box center [603, 108] width 962 height 91
click at [743, 95] on div "Originated Last 6 Months" at bounding box center [779, 94] width 170 height 21
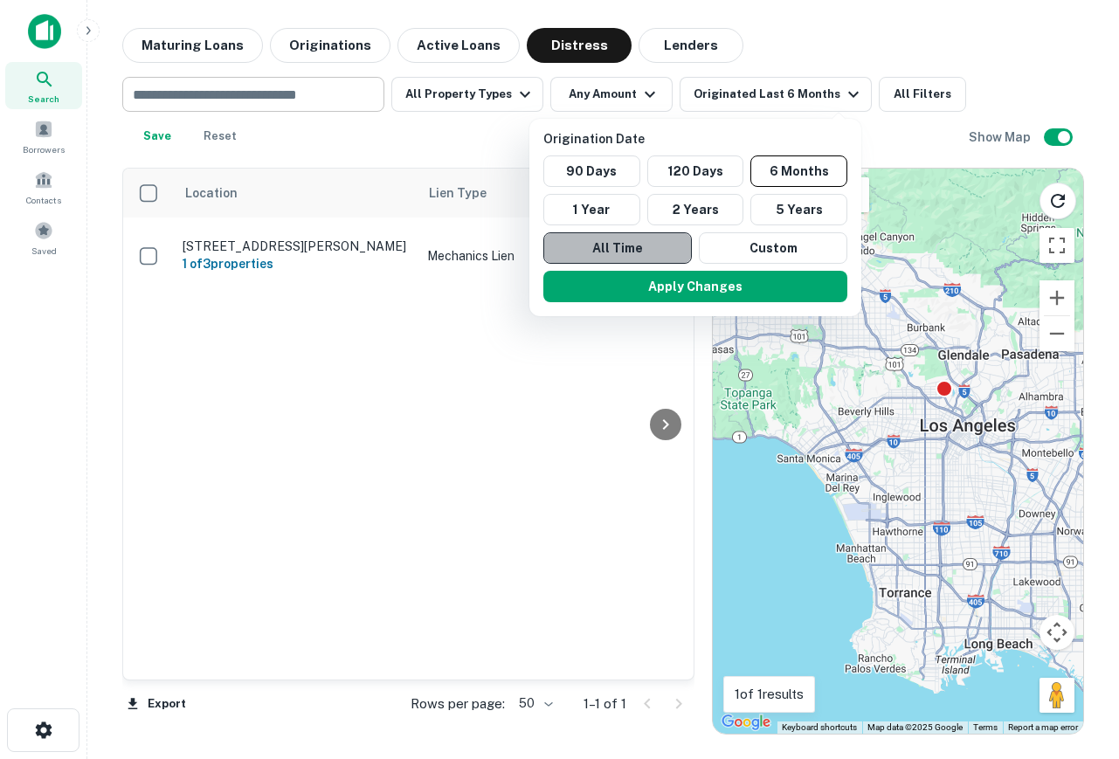
click at [624, 241] on button "All Time" at bounding box center [617, 247] width 148 height 31
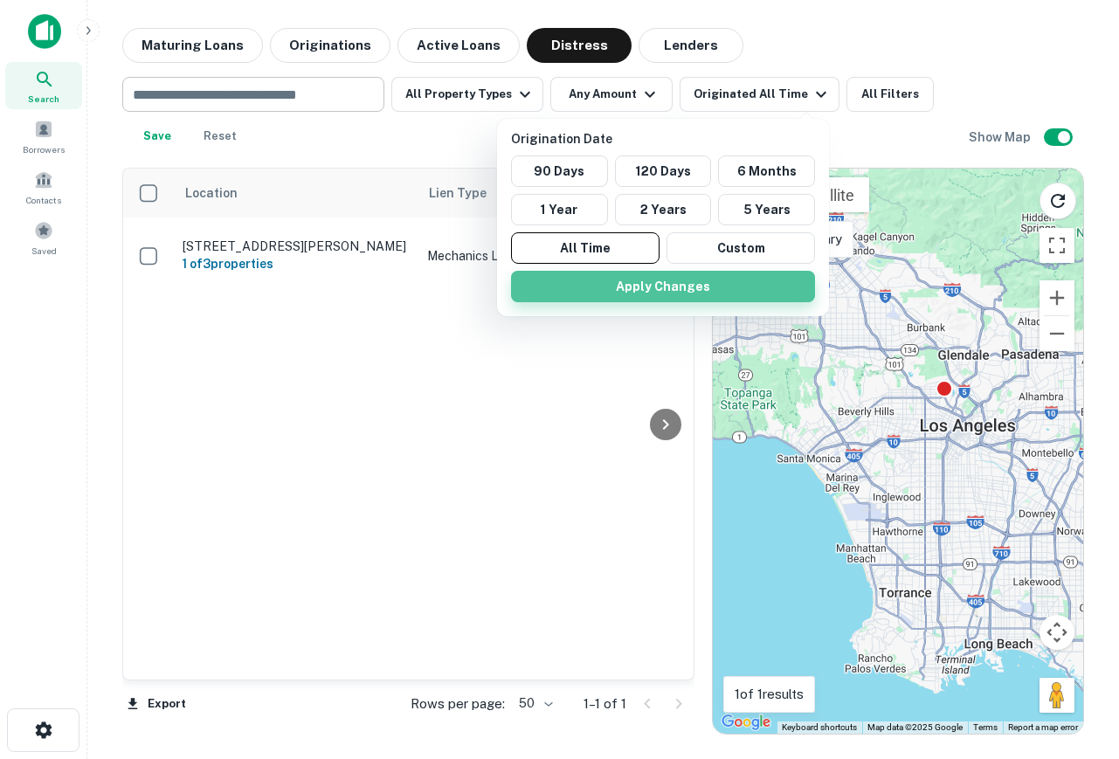
click at [630, 280] on button "Apply Changes" at bounding box center [663, 286] width 304 height 31
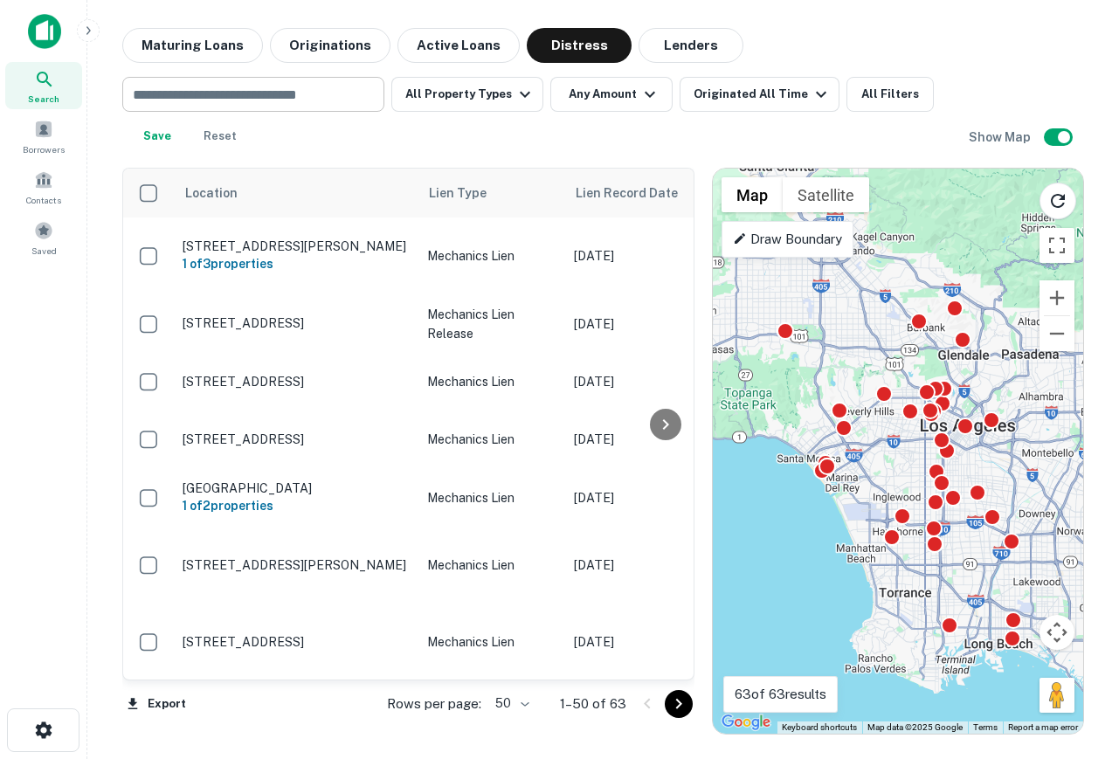
click at [284, 86] on input "text" at bounding box center [252, 94] width 249 height 24
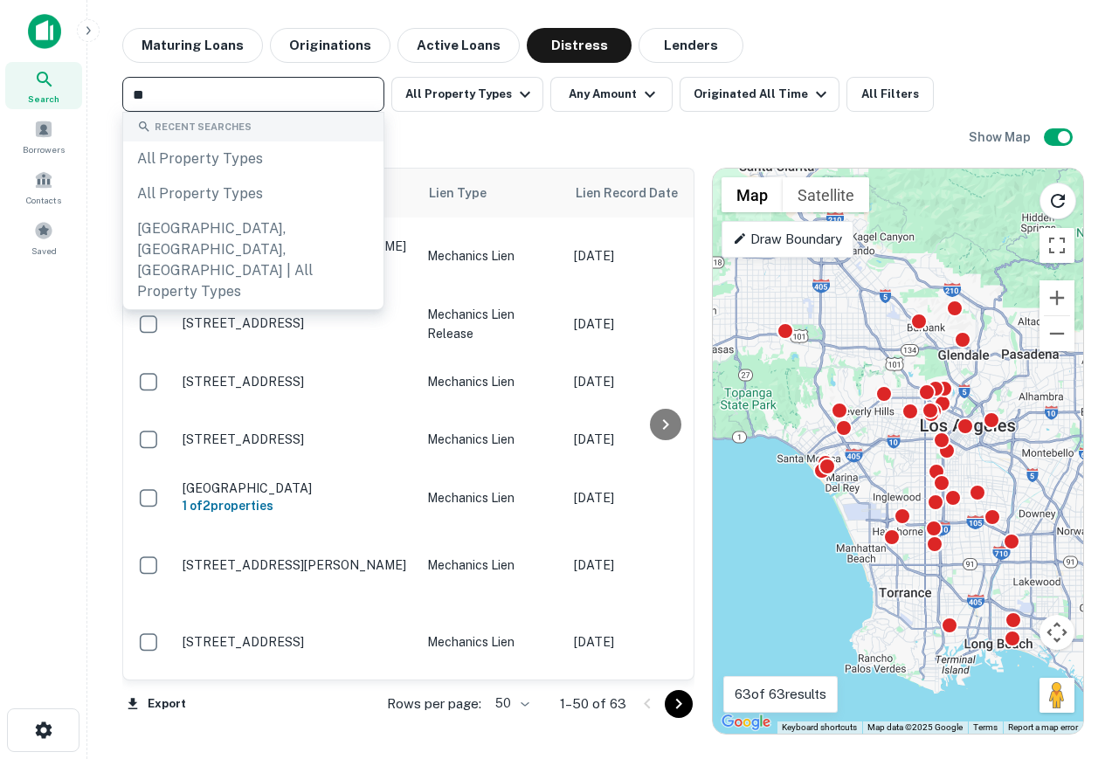
type input "***"
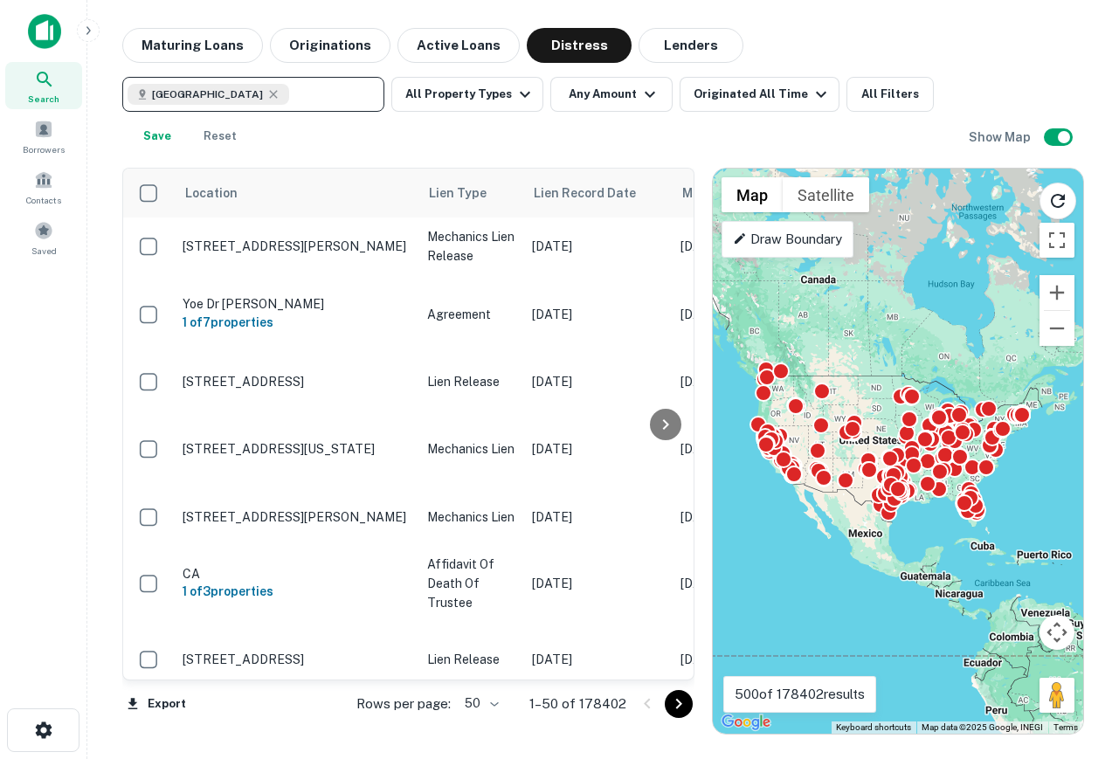
click at [743, 508] on div "To activate drag with keyboard, press Alt + Enter. Once in keyboard drag state,…" at bounding box center [898, 451] width 370 height 565
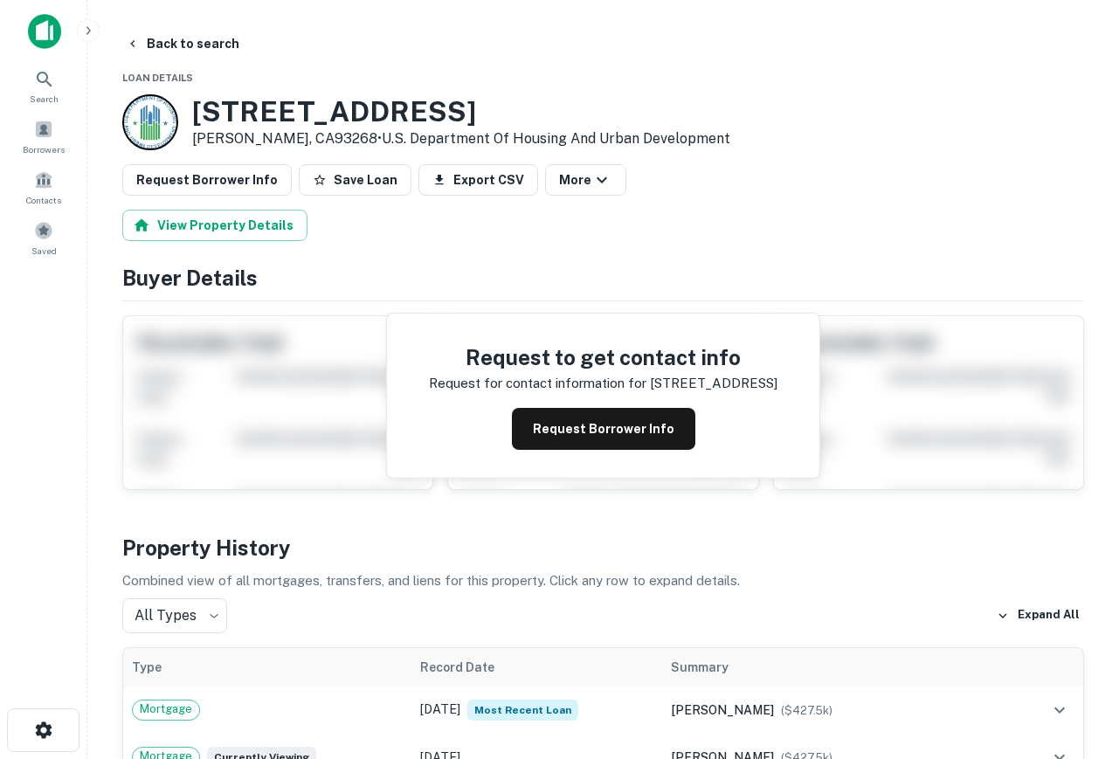
click at [42, 42] on img at bounding box center [44, 31] width 33 height 35
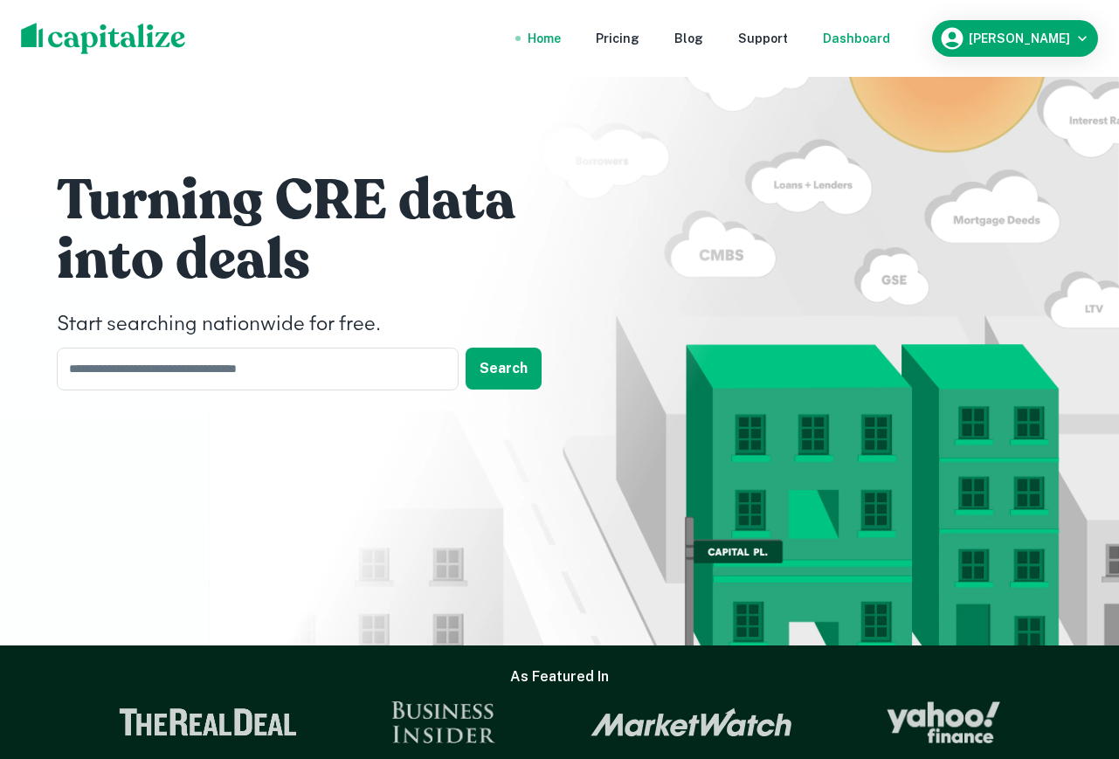
click at [890, 39] on div "Dashboard" at bounding box center [856, 38] width 67 height 19
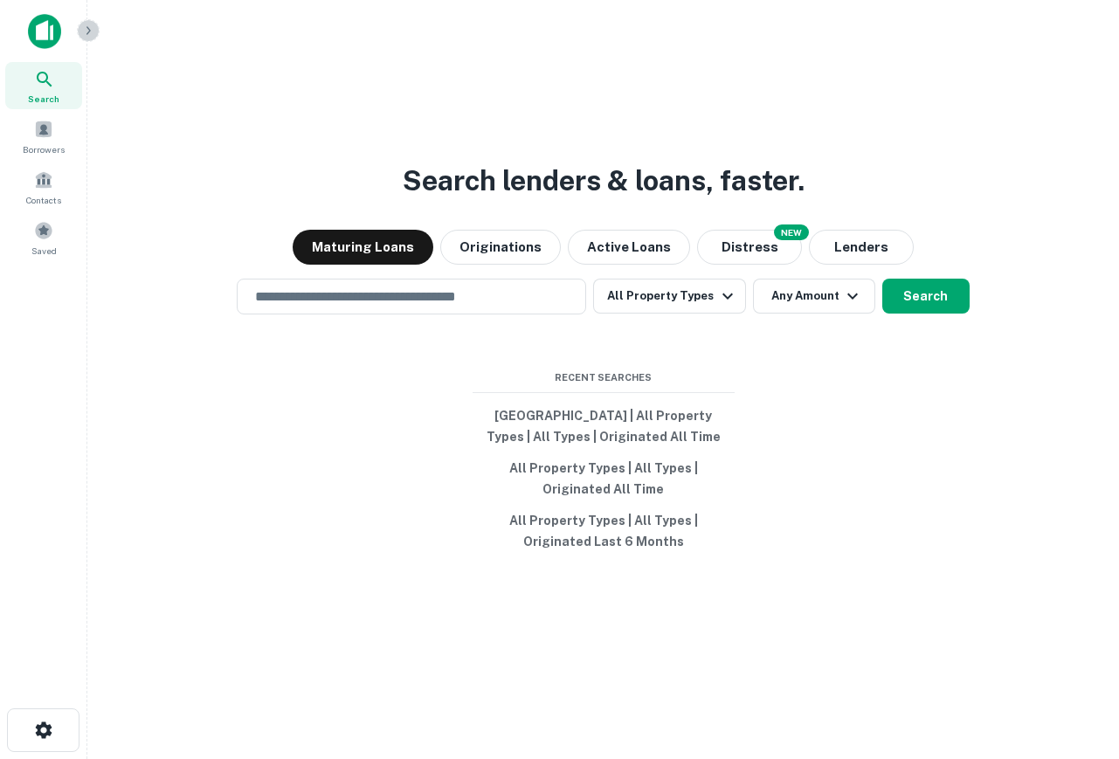
click at [86, 36] on icon "button" at bounding box center [88, 31] width 14 height 14
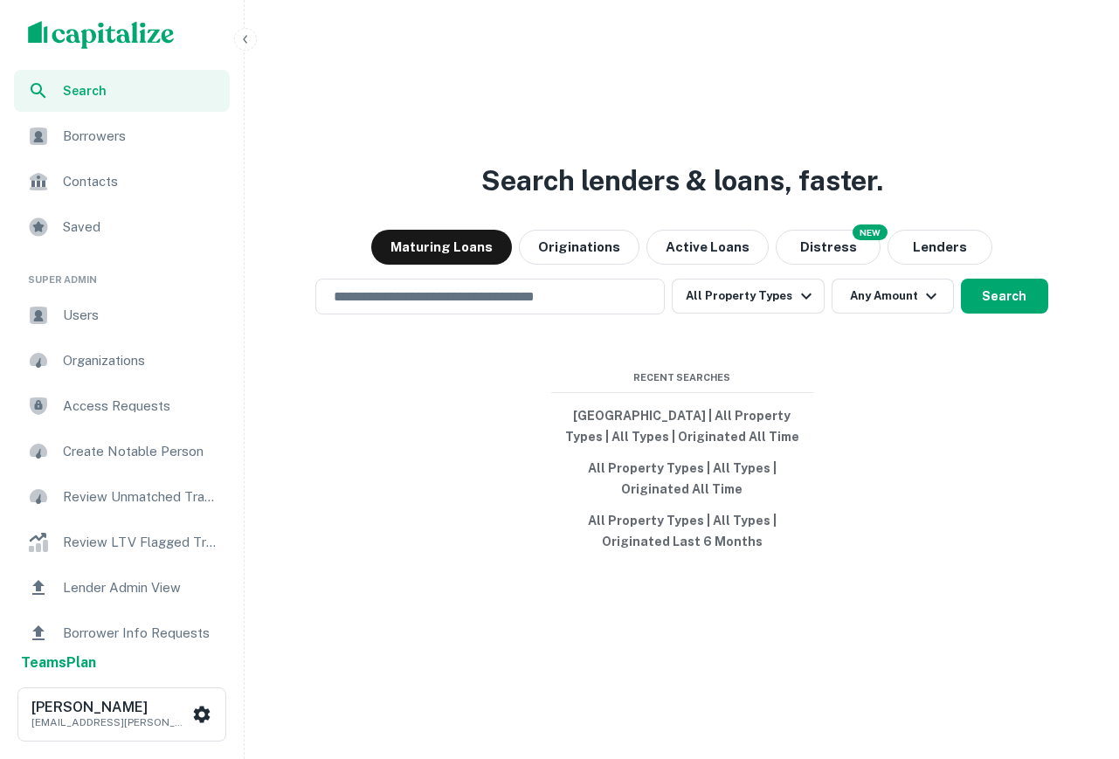
click at [147, 318] on span "Users" at bounding box center [141, 315] width 156 height 21
click at [611, 129] on div "Search lenders & loans, faster. Maturing Loans Originations Active Loans NEW Di…" at bounding box center [682, 421] width 860 height 759
click at [445, 306] on input "text" at bounding box center [490, 297] width 334 height 20
click at [254, 38] on button "button" at bounding box center [245, 39] width 23 height 23
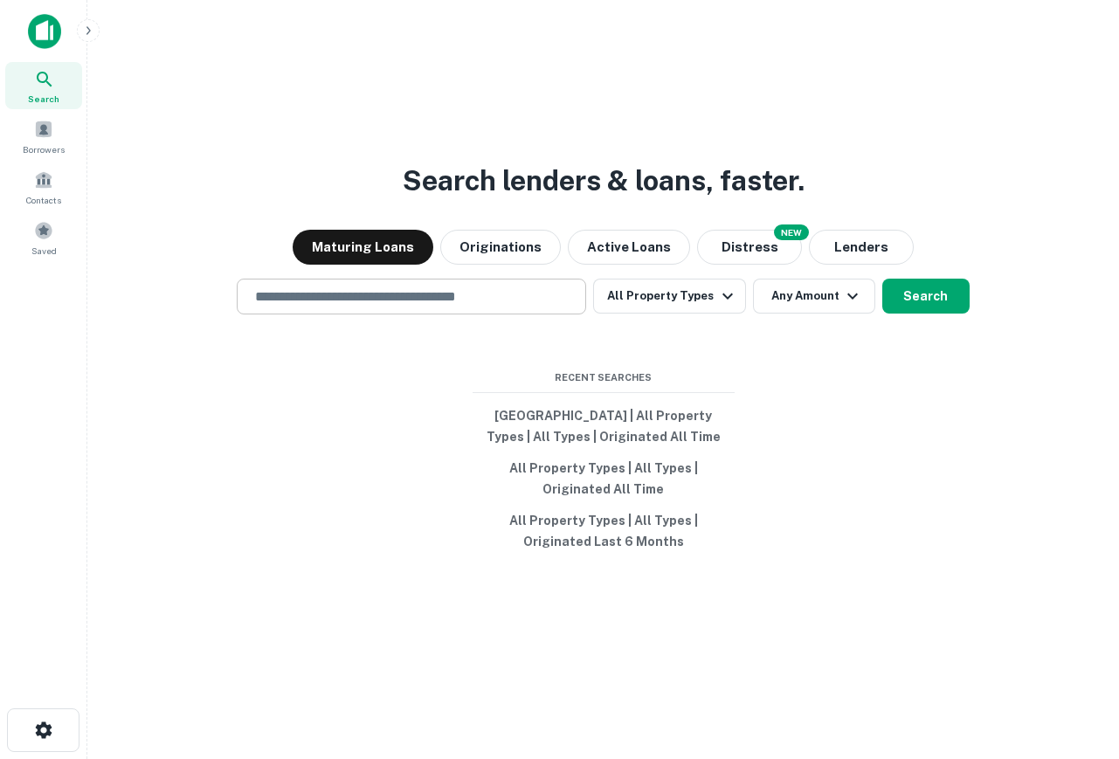
click at [370, 314] on div "Search lenders & loans, faster. Maturing Loans Originations Active Loans NEW Di…" at bounding box center [603, 421] width 1004 height 759
click at [370, 314] on div "​" at bounding box center [411, 297] width 349 height 36
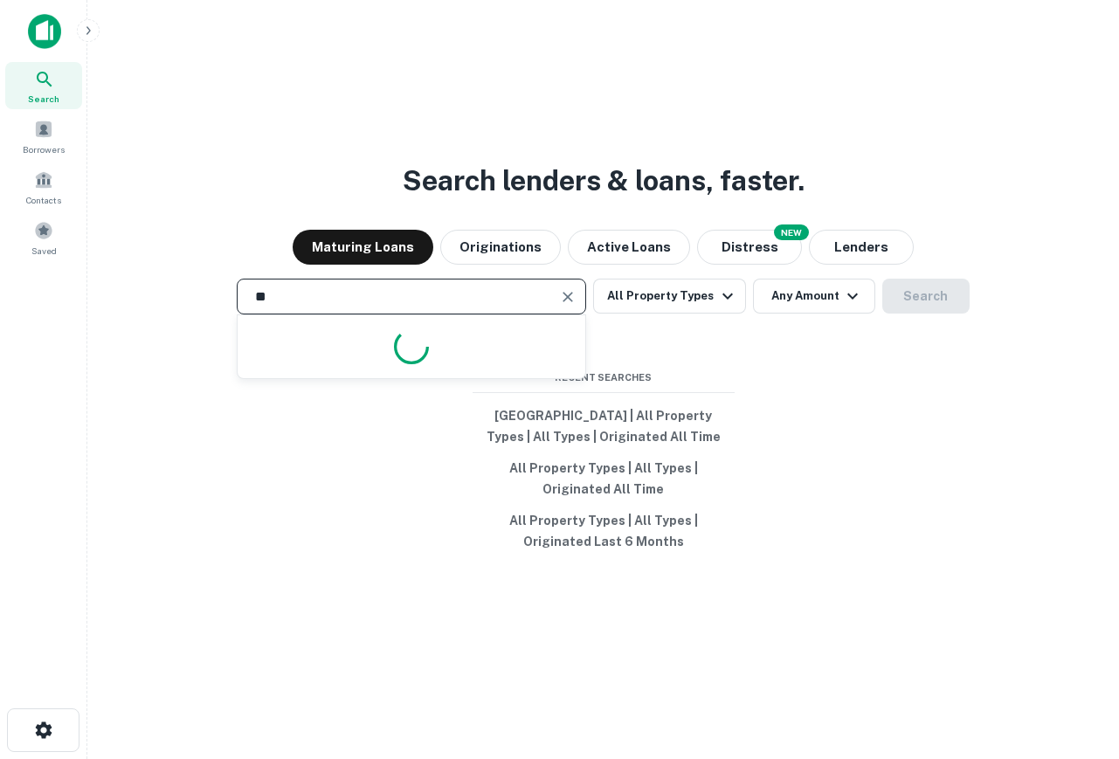
type input "*"
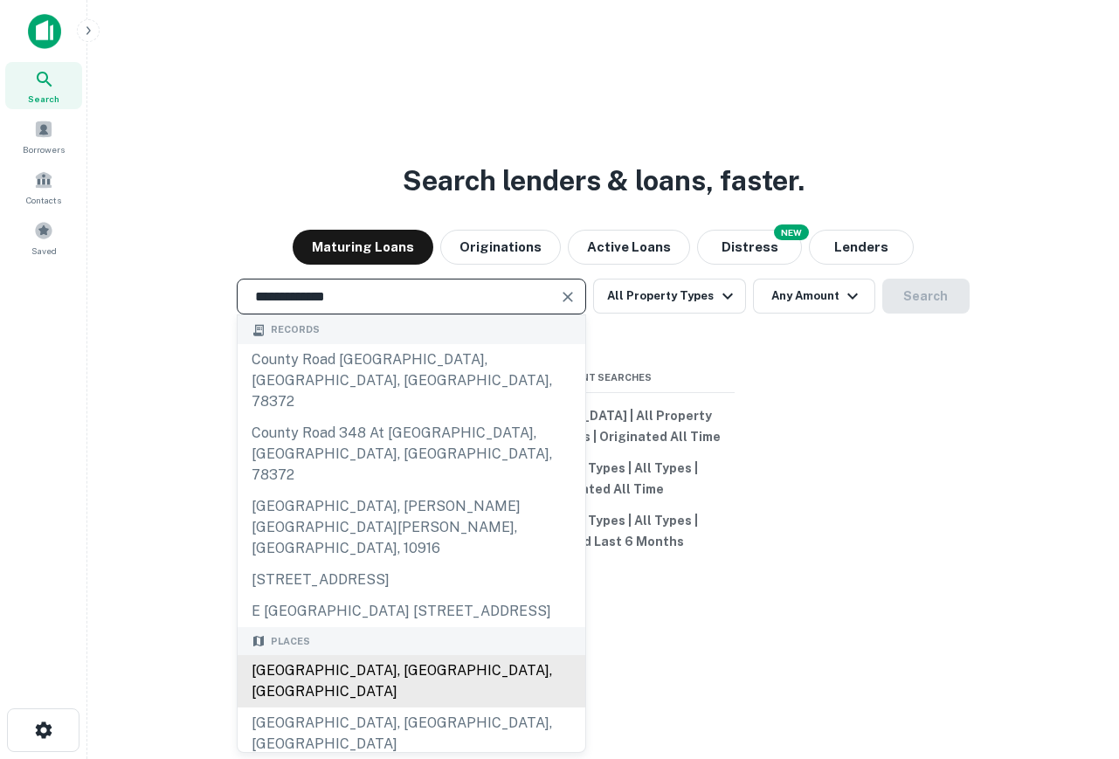
click at [452, 655] on div "[GEOGRAPHIC_DATA], [GEOGRAPHIC_DATA], [GEOGRAPHIC_DATA]" at bounding box center [412, 681] width 348 height 52
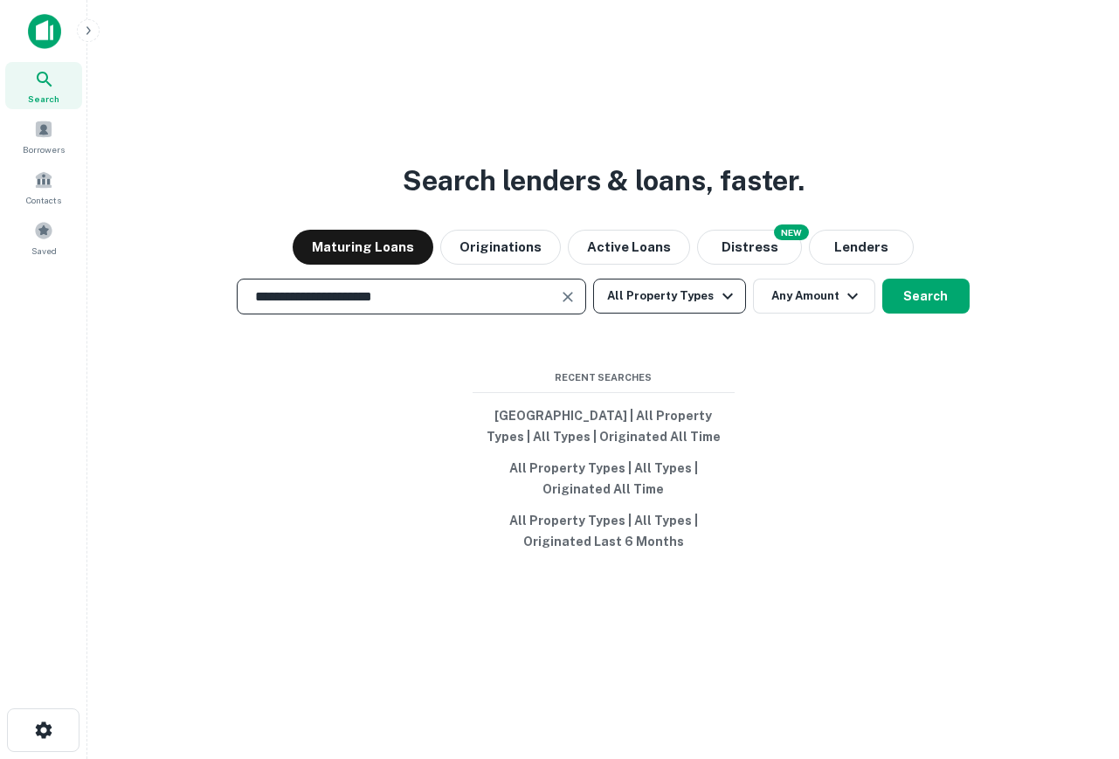
type input "**********"
click at [717, 300] on icon "button" at bounding box center [727, 296] width 21 height 21
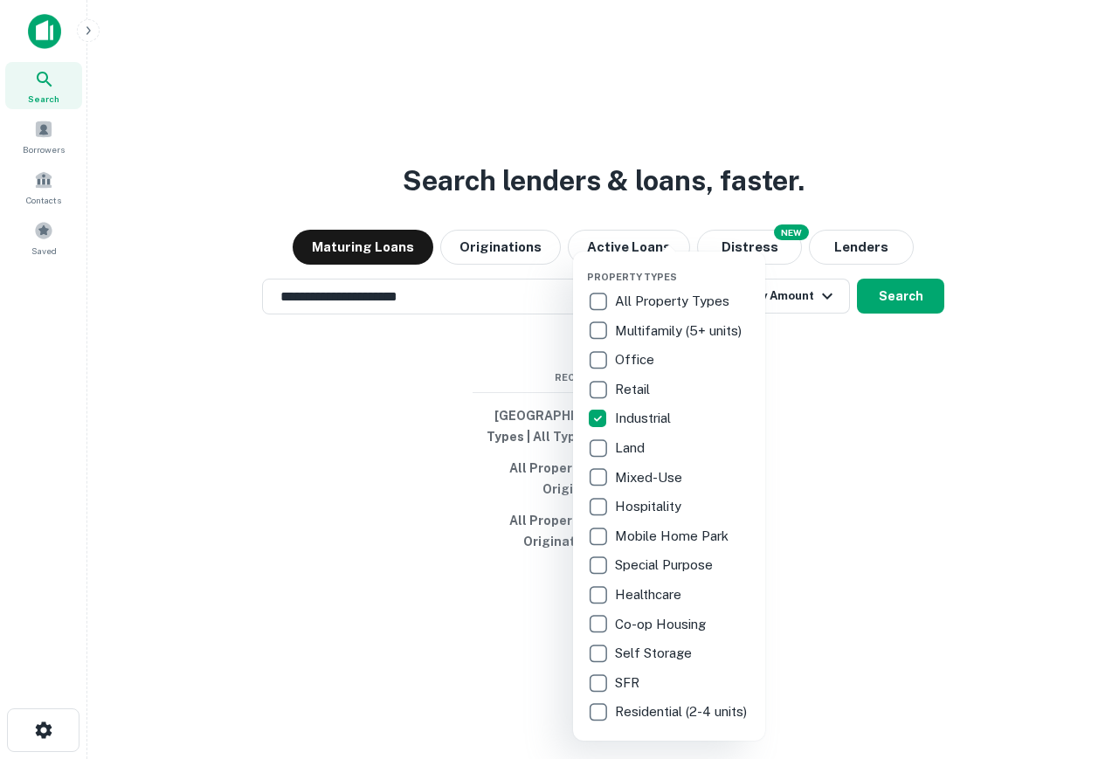
click at [935, 388] on div at bounding box center [559, 379] width 1119 height 759
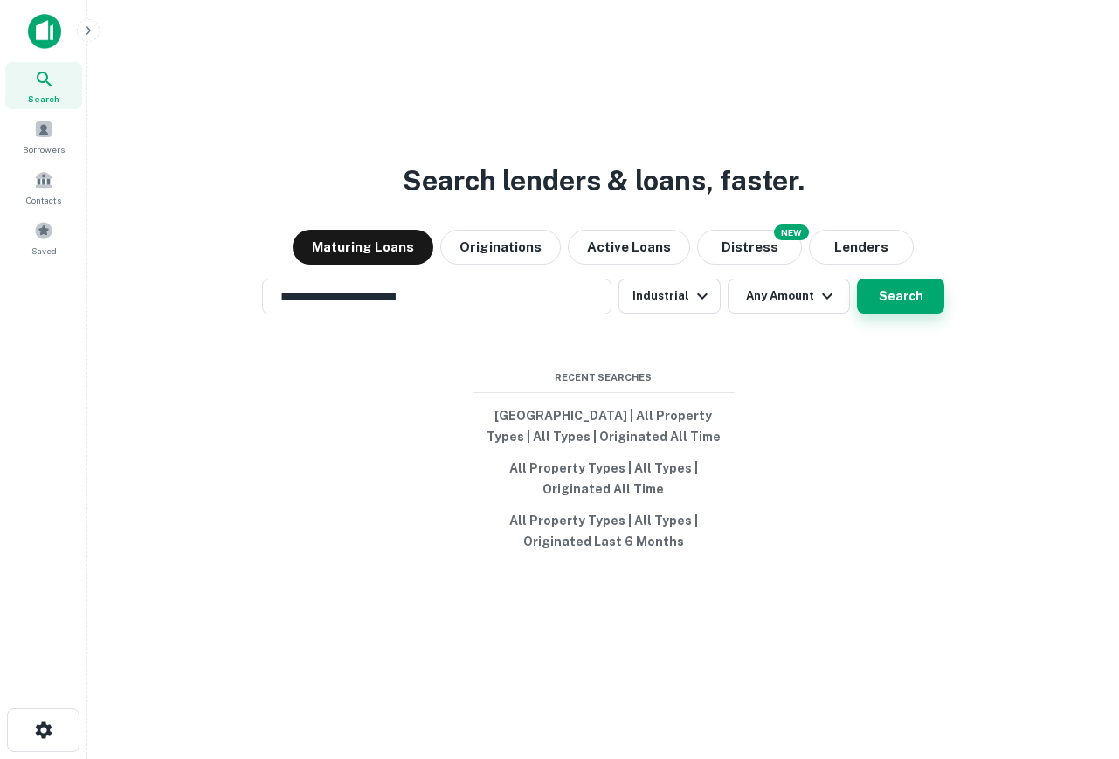
click at [940, 283] on button "Search" at bounding box center [900, 296] width 87 height 35
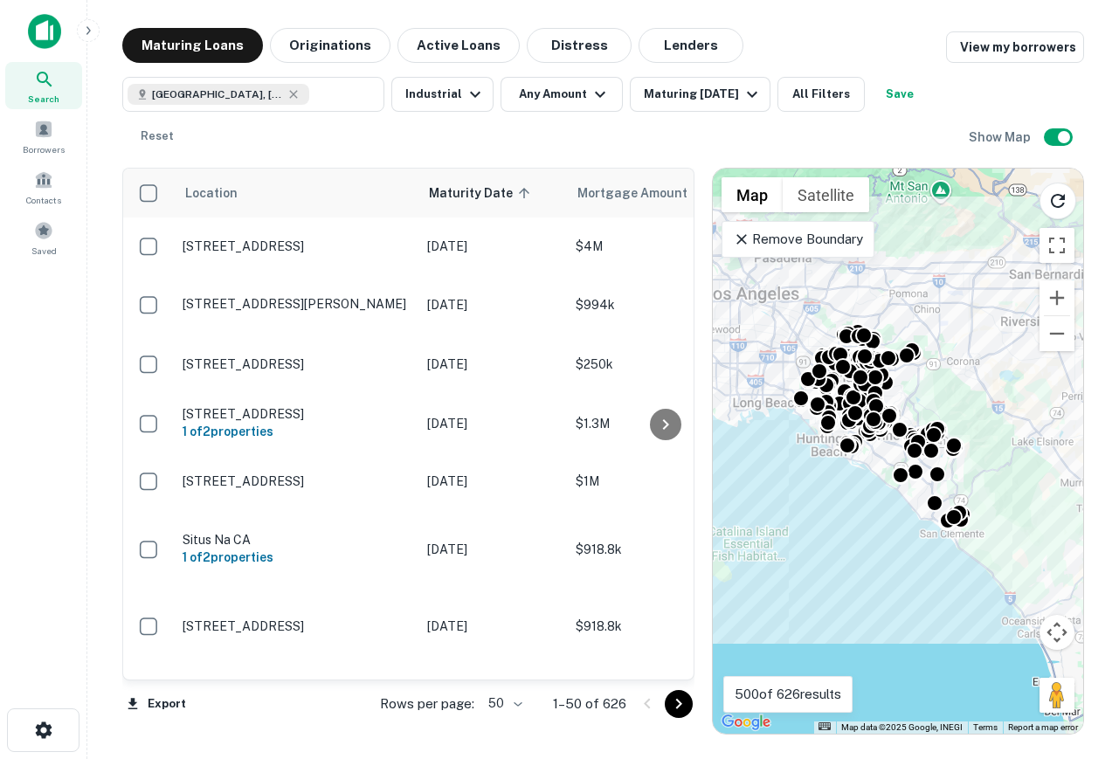
click at [854, 251] on div "Remove Boundary" at bounding box center [798, 239] width 153 height 37
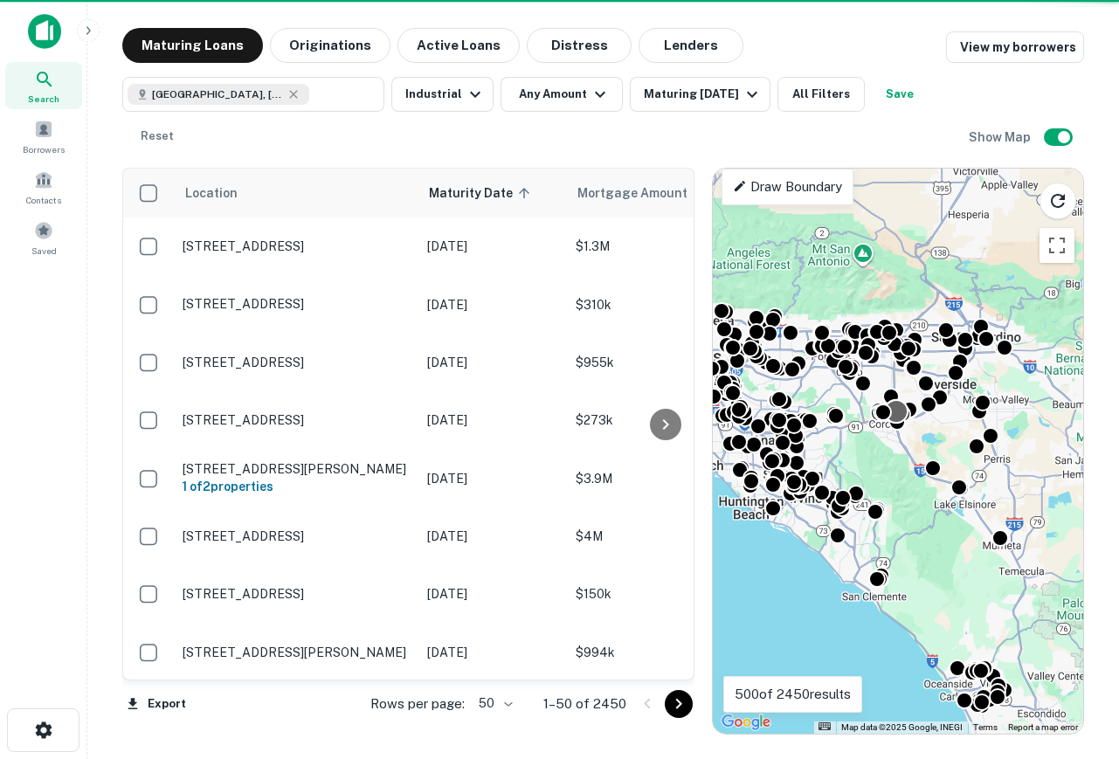
drag, startPoint x: 941, startPoint y: 363, endPoint x: 904, endPoint y: 400, distance: 52.5
click at [904, 400] on div "To activate drag with keyboard, press Alt + Enter. Once in keyboard drag state,…" at bounding box center [898, 451] width 370 height 565
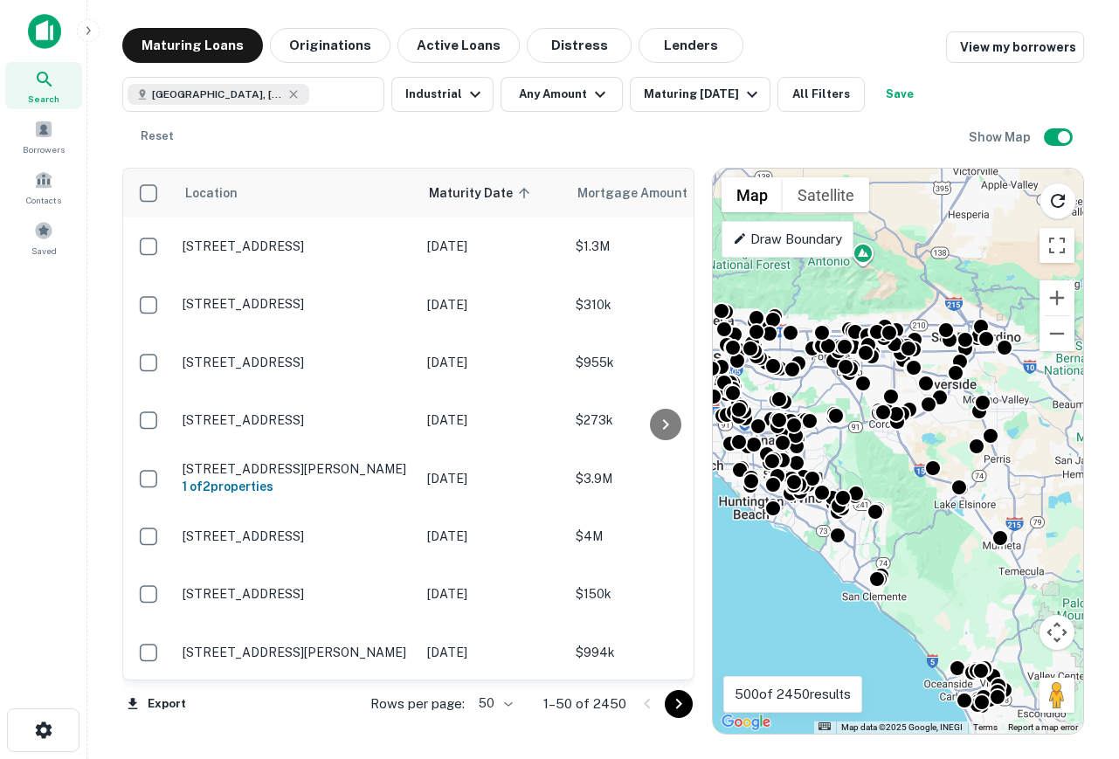
click at [927, 616] on div "To activate drag with keyboard, press Alt + Enter. Once in keyboard drag state,…" at bounding box center [898, 451] width 370 height 565
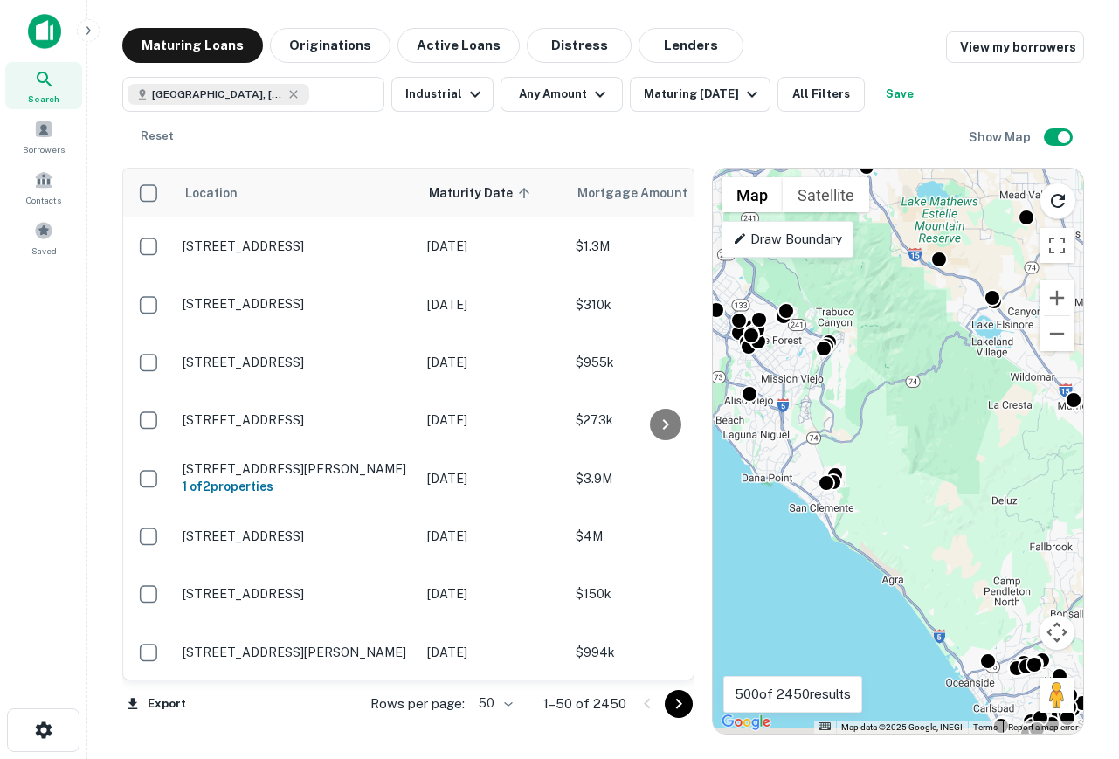
drag, startPoint x: 927, startPoint y: 616, endPoint x: 928, endPoint y: 544, distance: 71.6
click at [928, 544] on div "To activate drag with keyboard, press Alt + Enter. Once in keyboard drag state,…" at bounding box center [898, 451] width 370 height 565
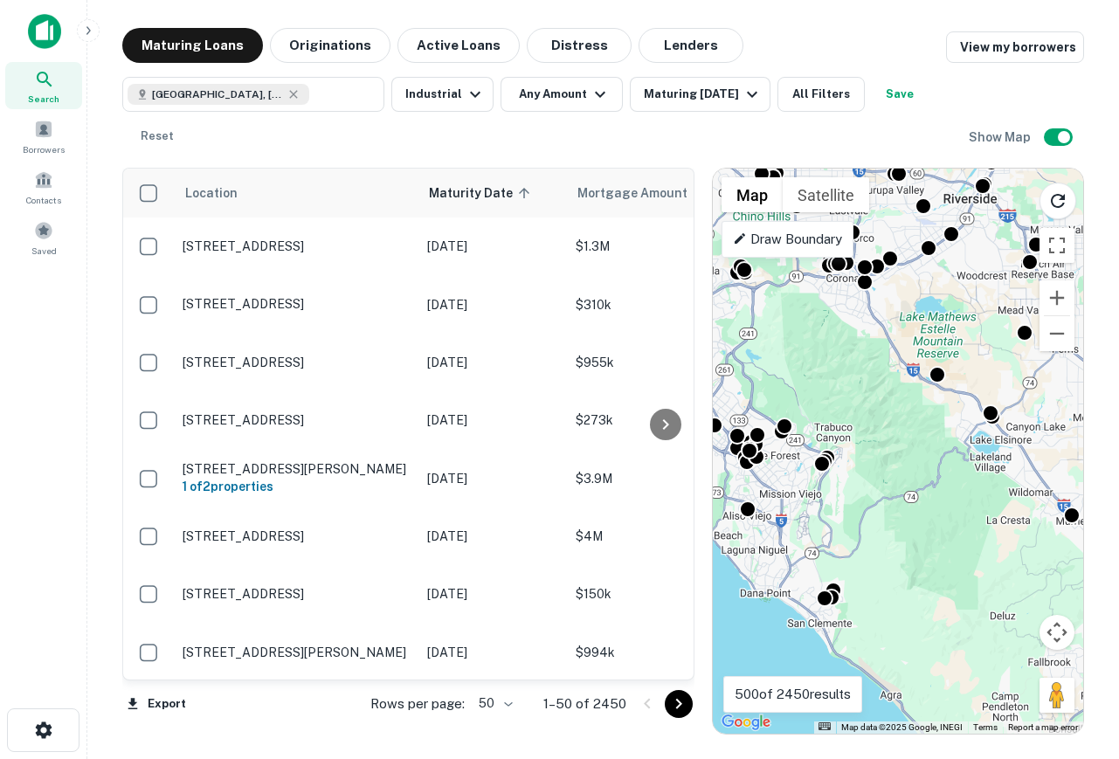
drag, startPoint x: 851, startPoint y: 568, endPoint x: 846, endPoint y: 619, distance: 51.8
click at [846, 619] on div "To activate drag with keyboard, press Alt + Enter. Once in keyboard drag state,…" at bounding box center [898, 451] width 370 height 565
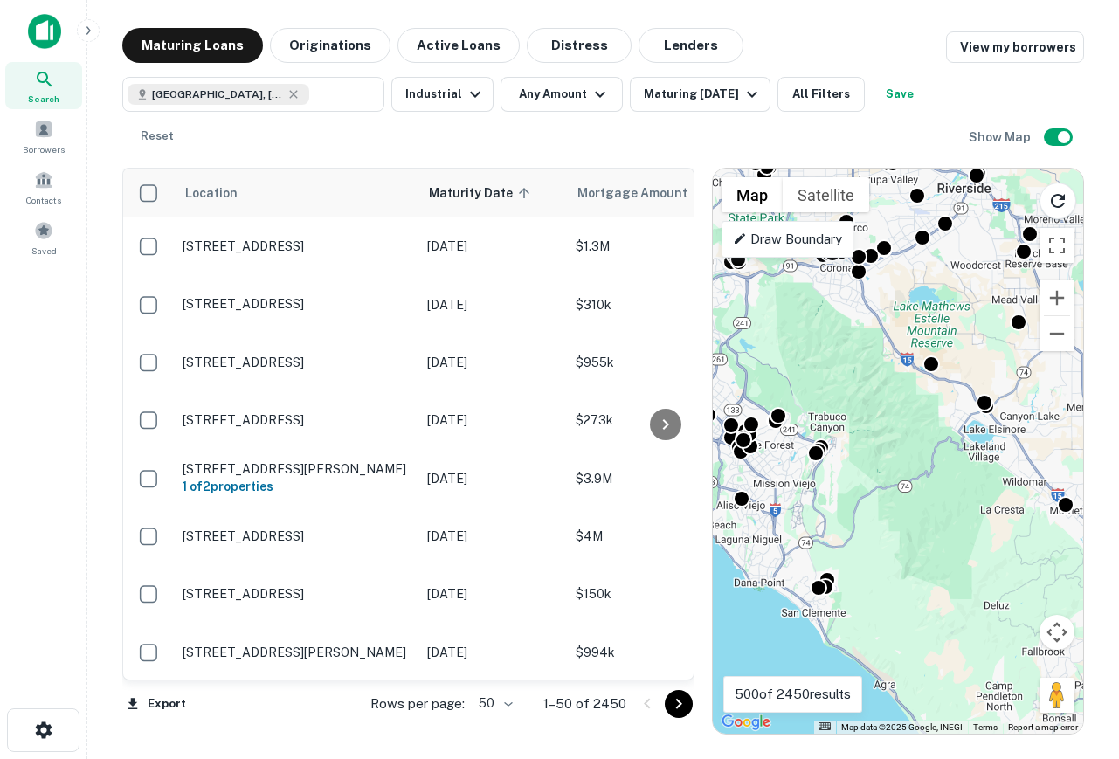
click at [859, 613] on div "To activate drag with keyboard, press Alt + Enter. Once in keyboard drag state,…" at bounding box center [898, 451] width 370 height 565
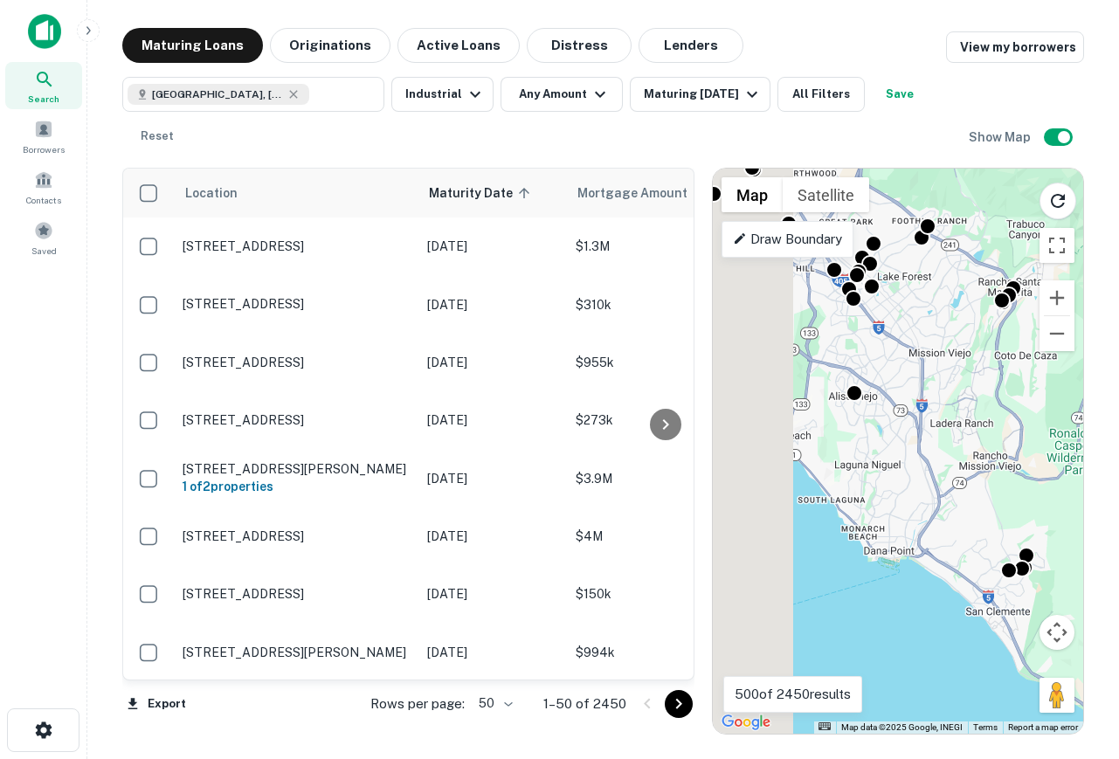
drag, startPoint x: 813, startPoint y: 533, endPoint x: 1053, endPoint y: 533, distance: 239.3
click at [1053, 533] on div "To activate drag with keyboard, press Alt + Enter. Once in keyboard drag state,…" at bounding box center [898, 451] width 370 height 565
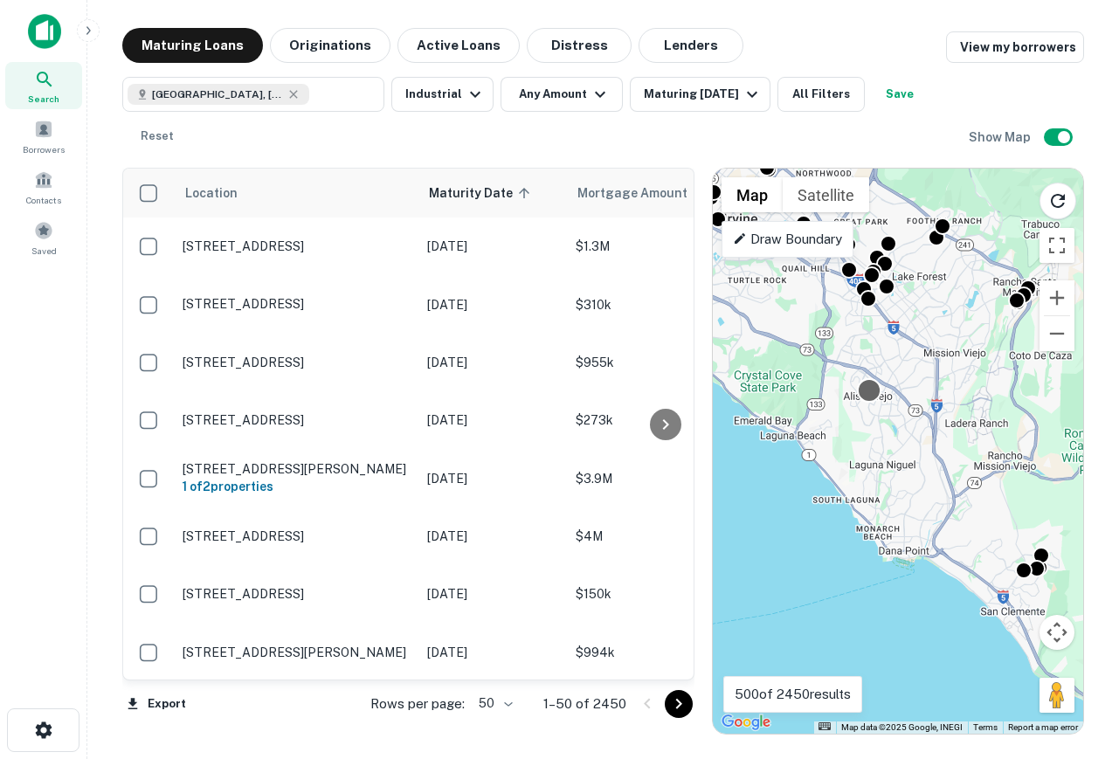
click at [870, 392] on div at bounding box center [869, 389] width 25 height 25
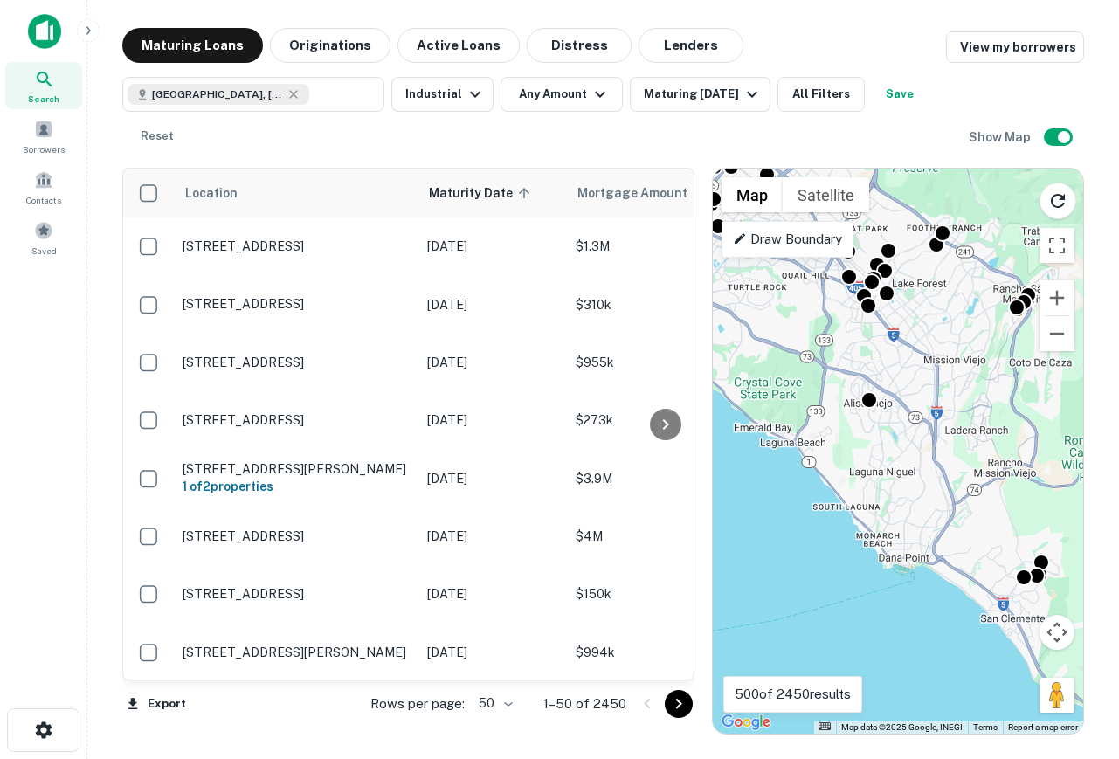
drag, startPoint x: 1015, startPoint y: 334, endPoint x: 1007, endPoint y: 385, distance: 52.1
click at [1007, 385] on div "To navigate, press the arrow keys. To activate drag with keyboard, press Alt + …" at bounding box center [898, 451] width 370 height 565
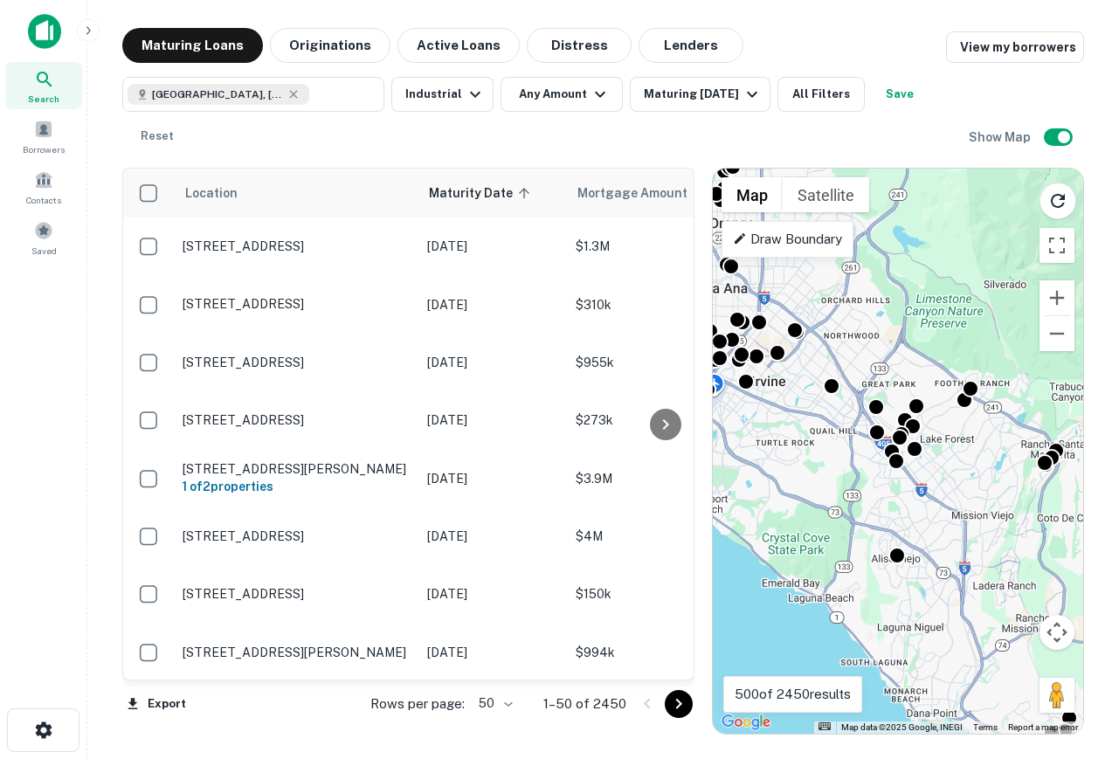
drag, startPoint x: 898, startPoint y: 345, endPoint x: 947, endPoint y: 457, distance: 122.0
click at [948, 458] on div "To activate drag with keyboard, press Alt + Enter. Once in keyboard drag state,…" at bounding box center [898, 451] width 370 height 565
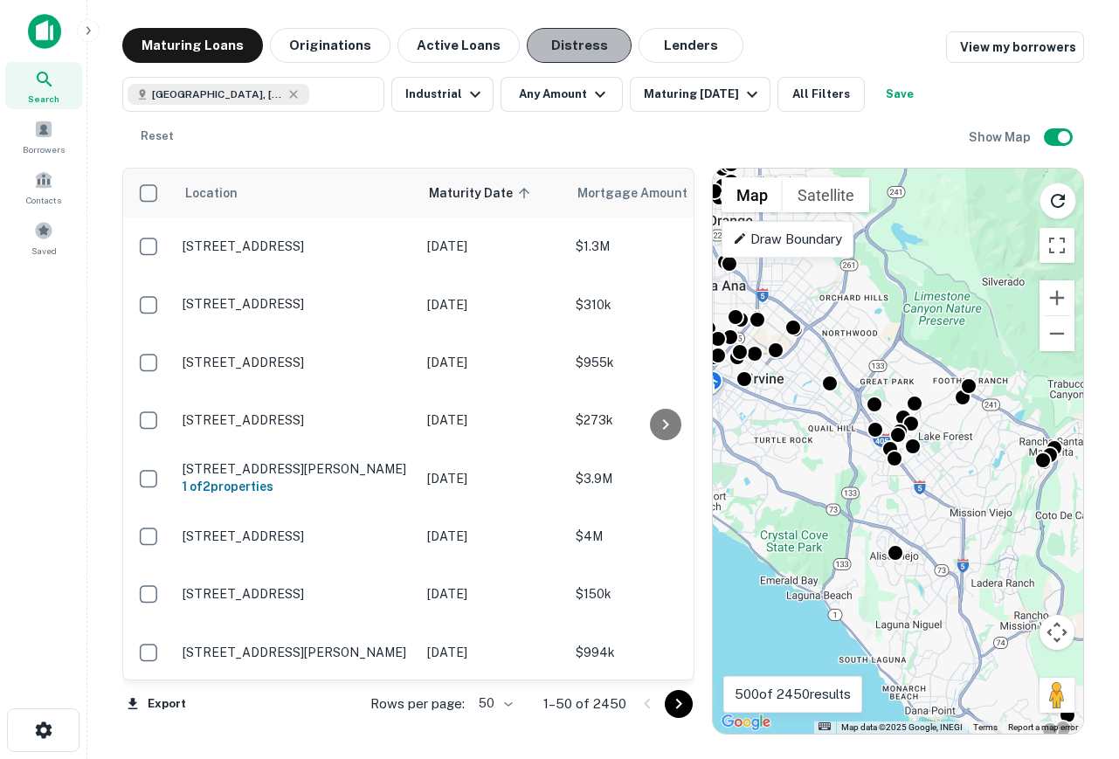
click at [566, 52] on button "Distress" at bounding box center [579, 45] width 105 height 35
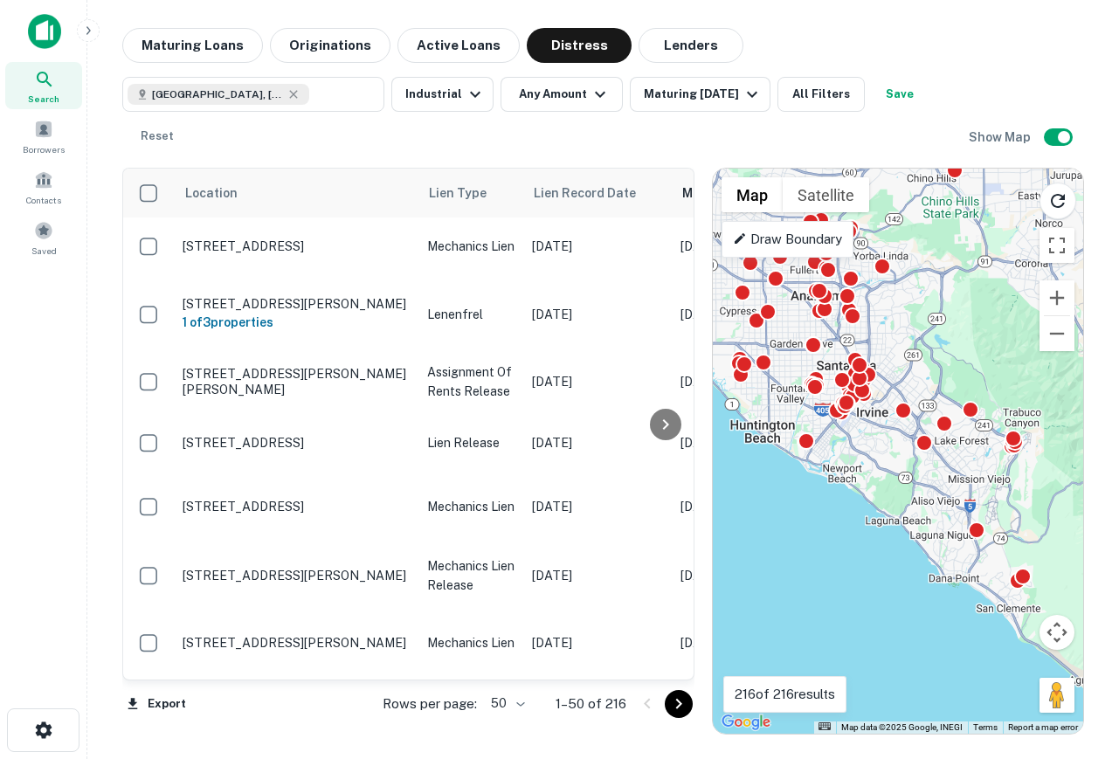
drag, startPoint x: 834, startPoint y: 341, endPoint x: 911, endPoint y: 395, distance: 94.0
click at [911, 395] on div "To activate drag with keyboard, press Alt + Enter. Once in keyboard drag state,…" at bounding box center [898, 451] width 370 height 565
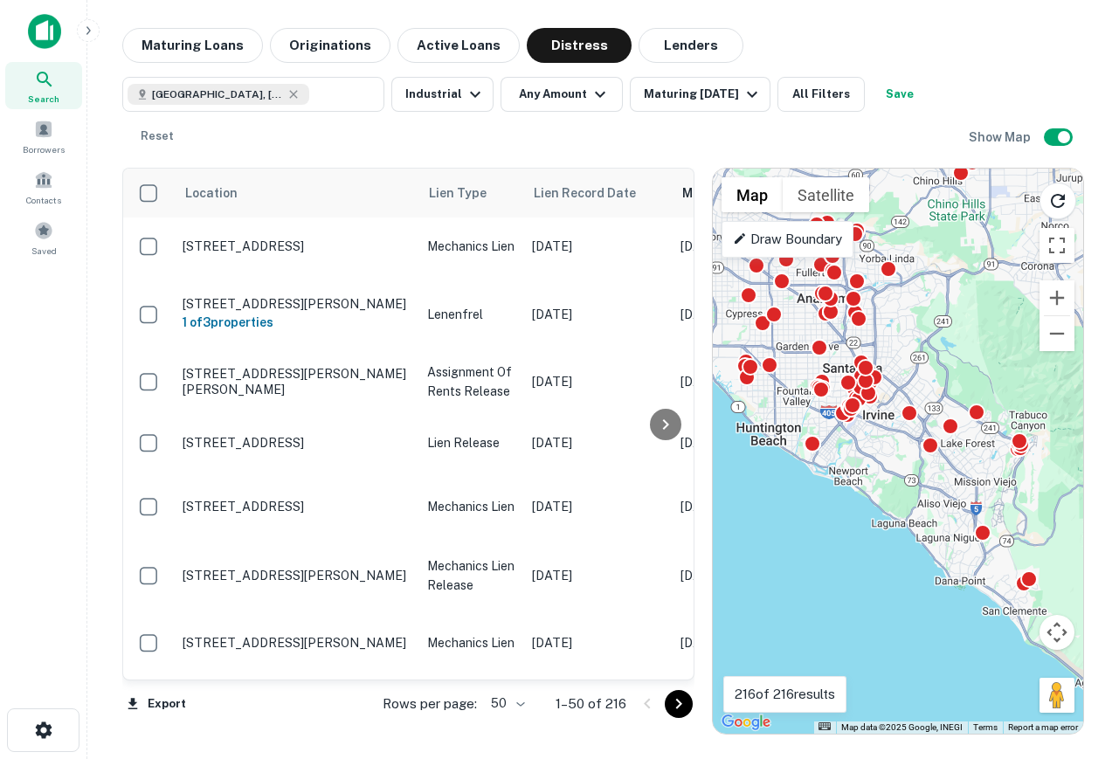
click at [908, 458] on div at bounding box center [1093, 458] width 370 height 0
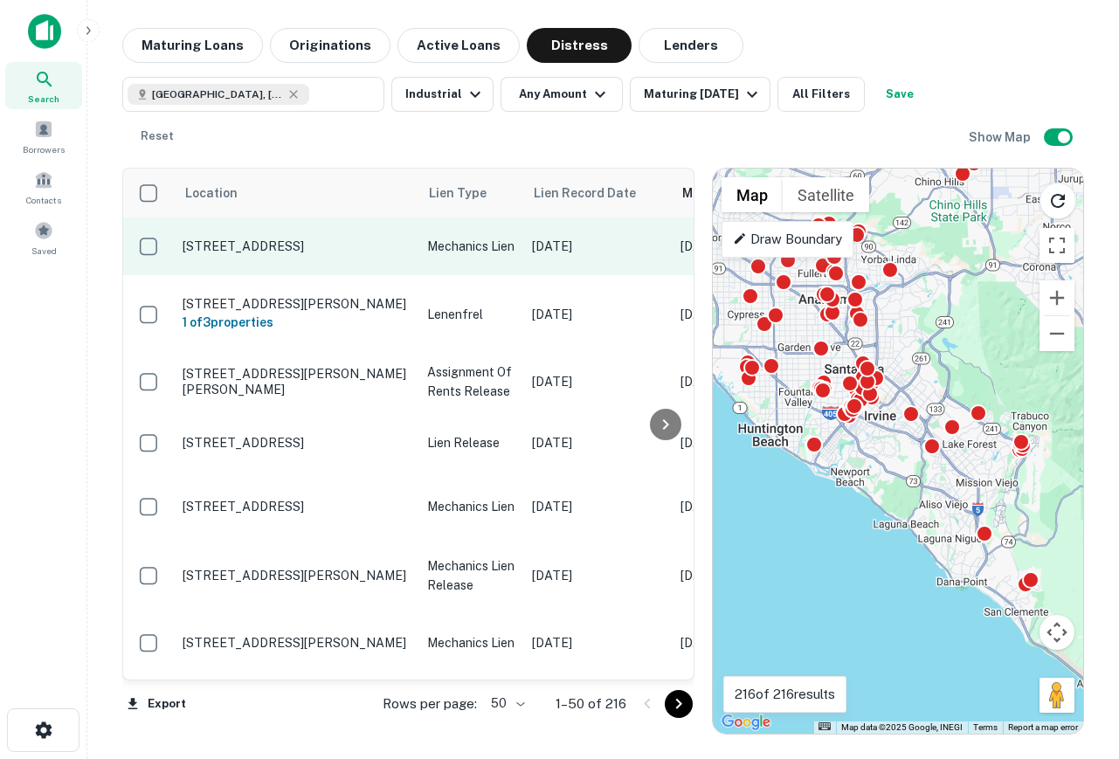
click at [279, 238] on p "[STREET_ADDRESS]" at bounding box center [296, 246] width 227 height 16
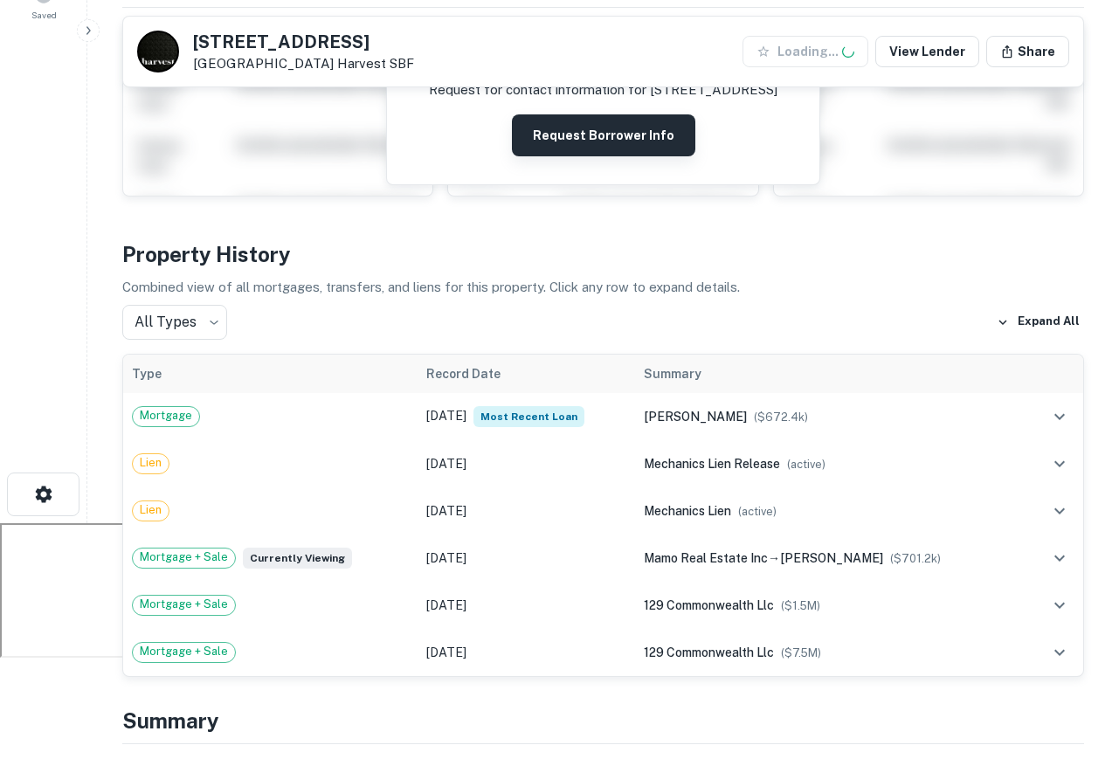
scroll to position [246, 0]
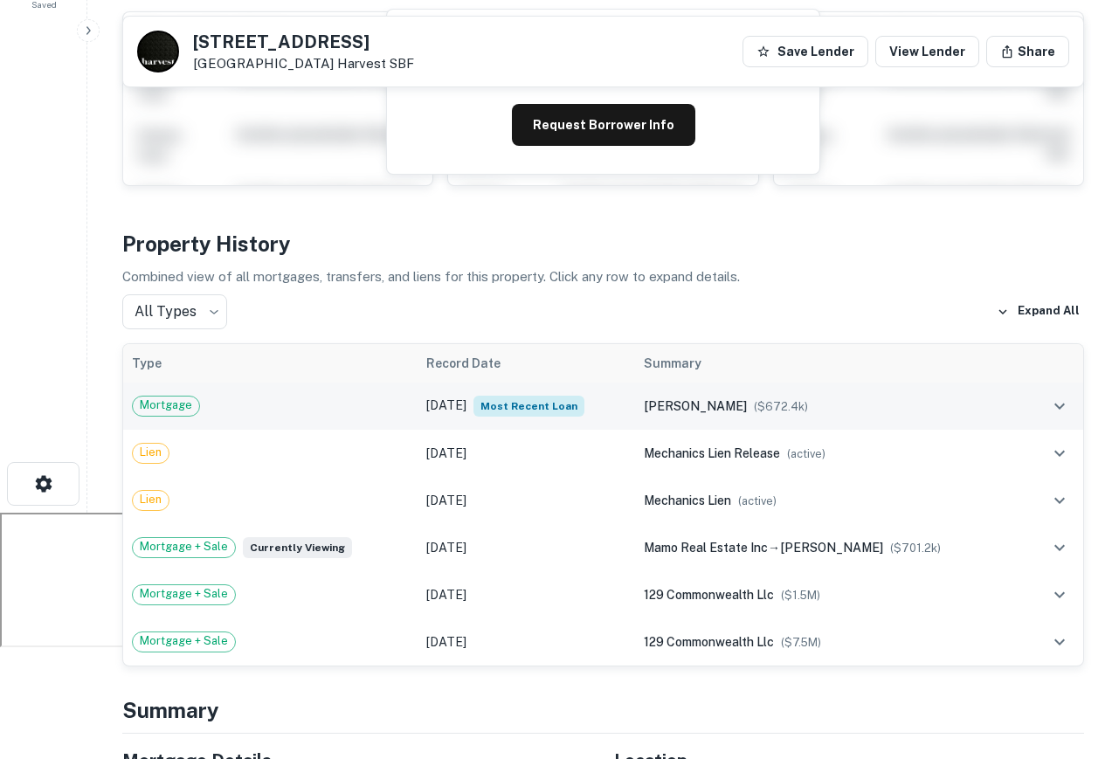
click at [982, 404] on div "[PERSON_NAME] ($ 672.4k )" at bounding box center [830, 406] width 372 height 19
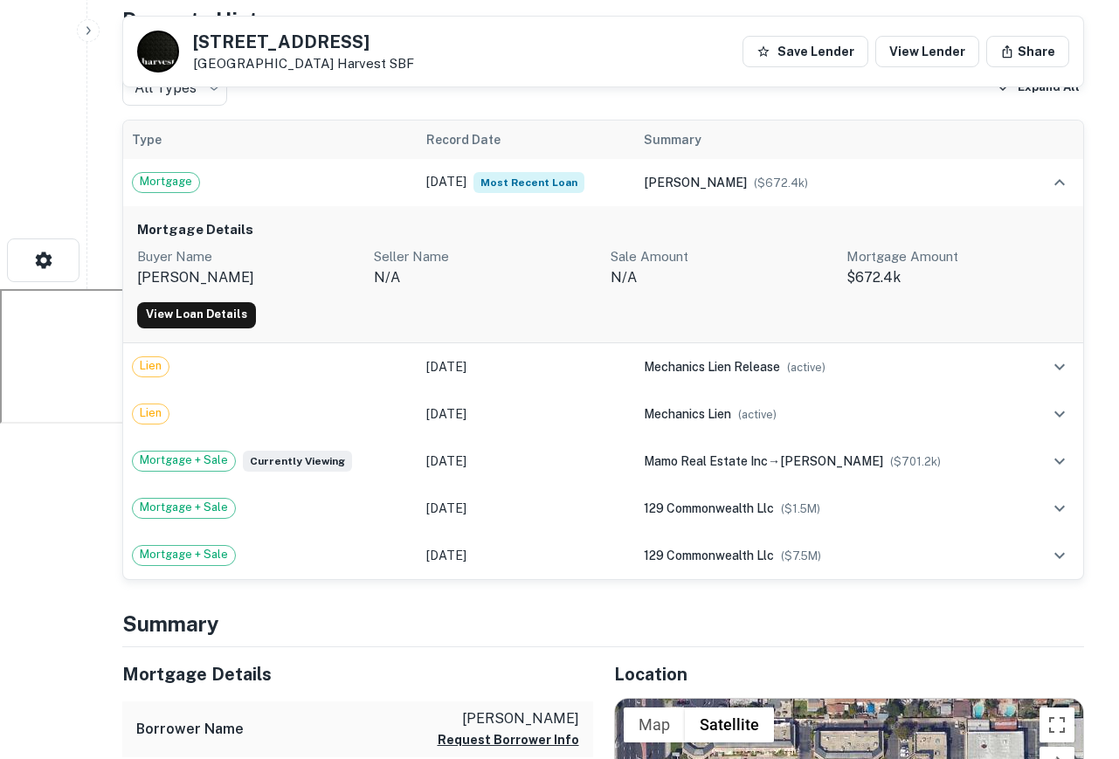
scroll to position [488, 0]
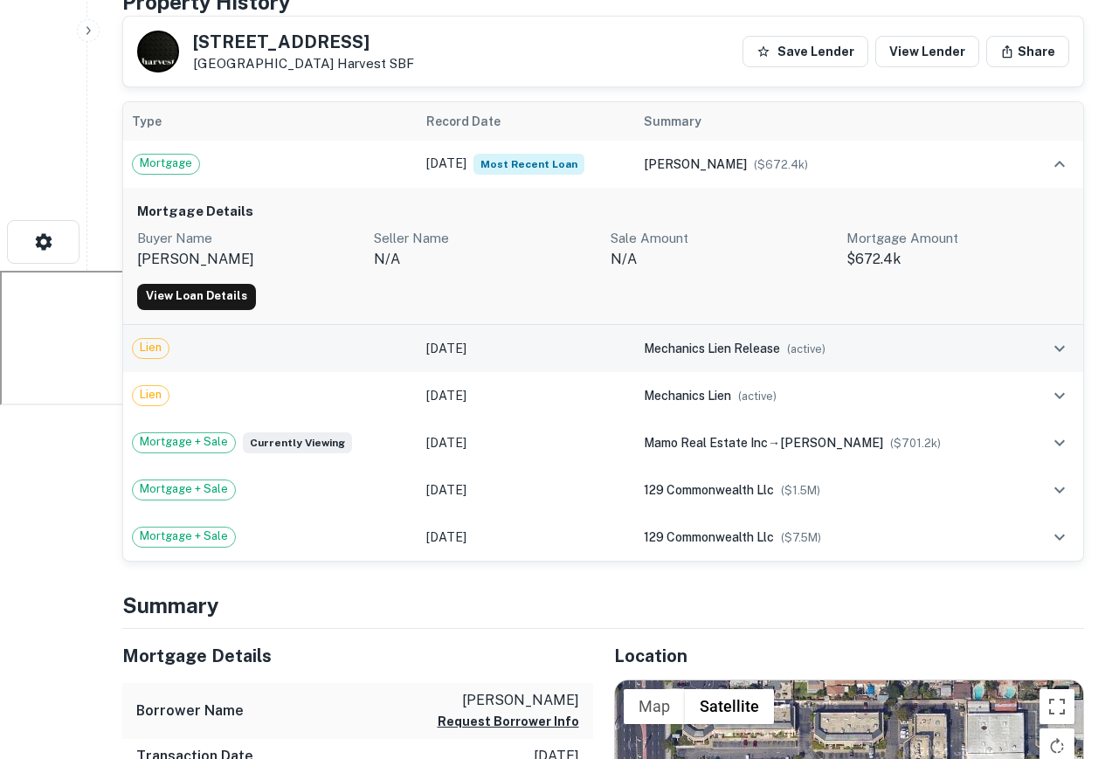
click at [914, 362] on td "mechanics lien release ( active )" at bounding box center [830, 348] width 390 height 47
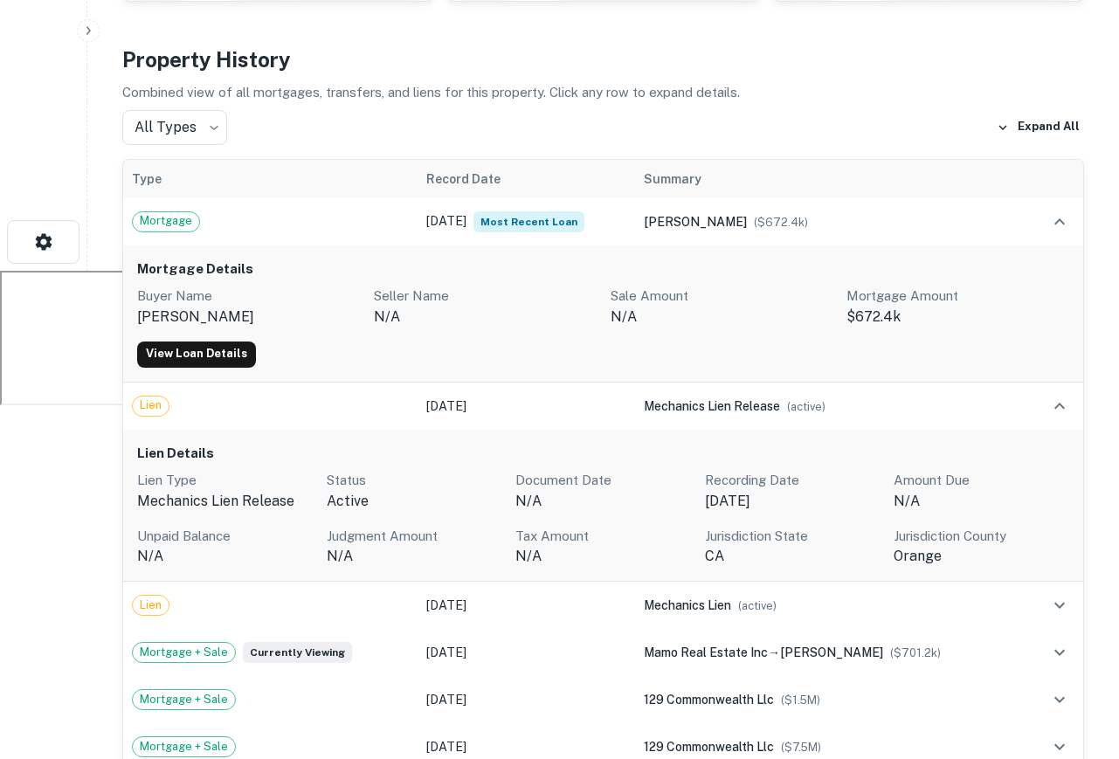
scroll to position [0, 0]
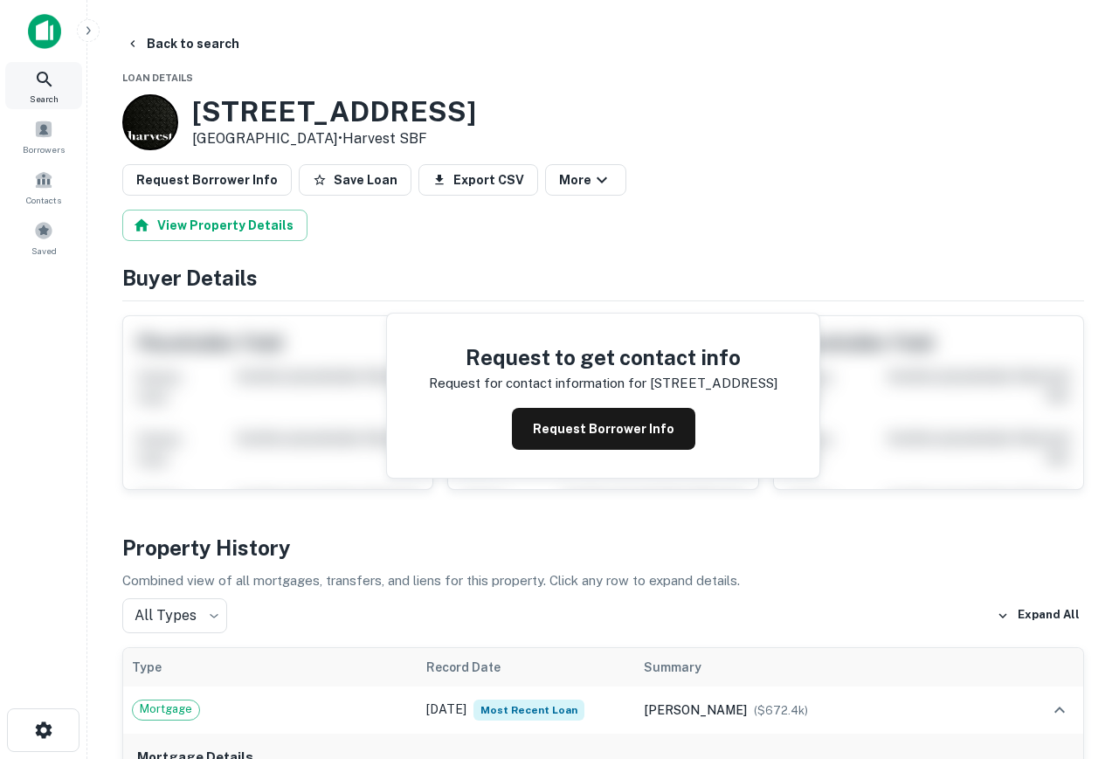
click at [42, 70] on icon at bounding box center [44, 79] width 21 height 21
